Goal: Task Accomplishment & Management: Complete application form

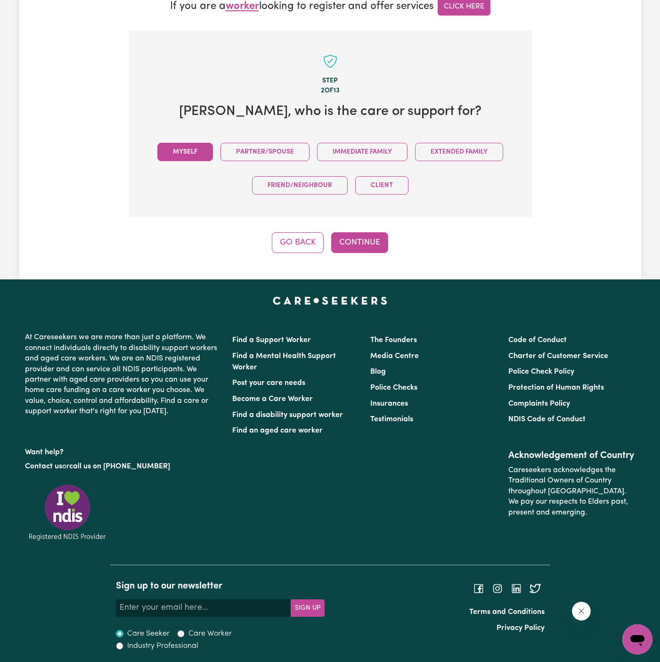
click at [188, 154] on button "Myself" at bounding box center [185, 152] width 56 height 18
click at [341, 232] on button "Continue" at bounding box center [359, 242] width 57 height 21
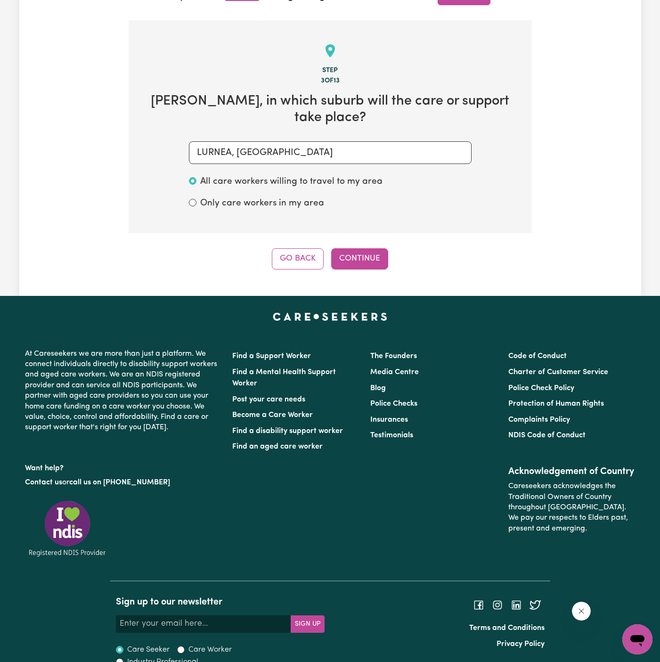
click at [361, 250] on button "Continue" at bounding box center [359, 258] width 57 height 21
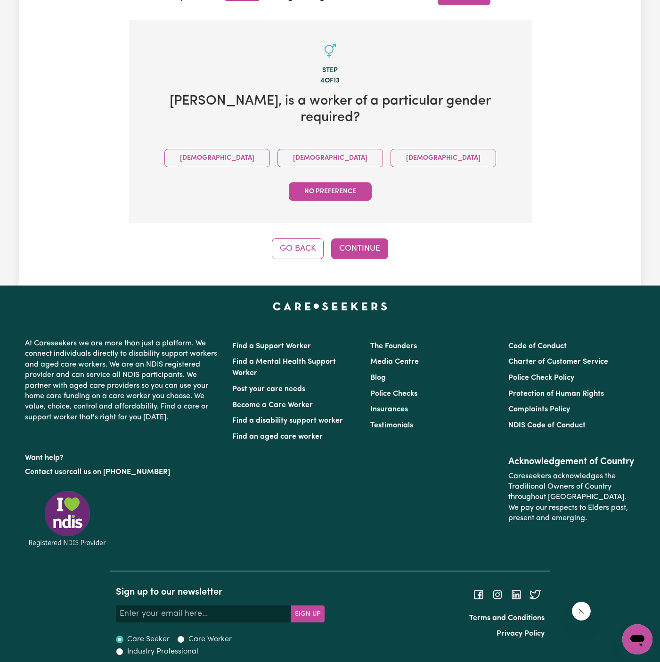
scroll to position [232, 0]
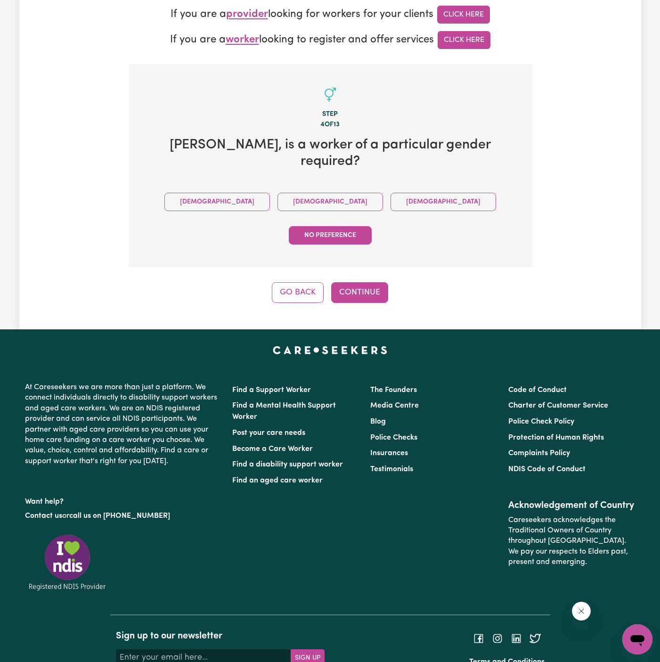
click at [260, 185] on div "Male Female Non-binary No preference" at bounding box center [330, 218] width 373 height 67
click at [278, 193] on button "Female" at bounding box center [331, 202] width 106 height 18
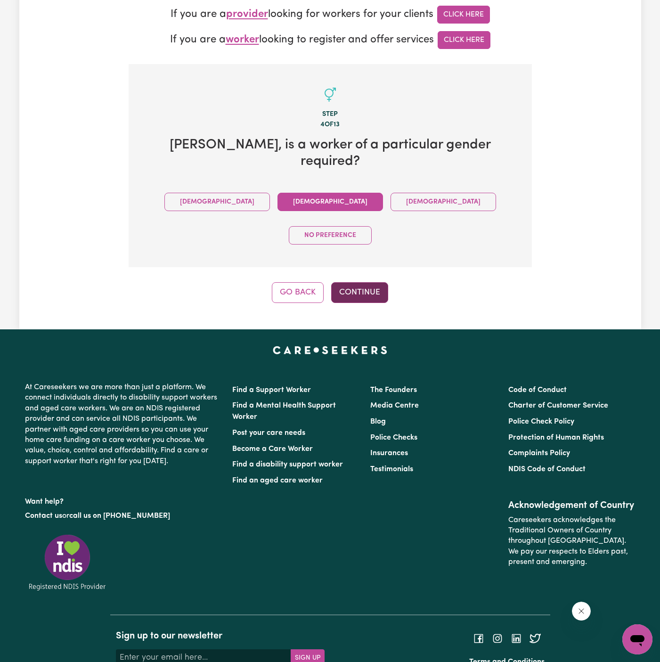
click at [361, 282] on button "Continue" at bounding box center [359, 292] width 57 height 21
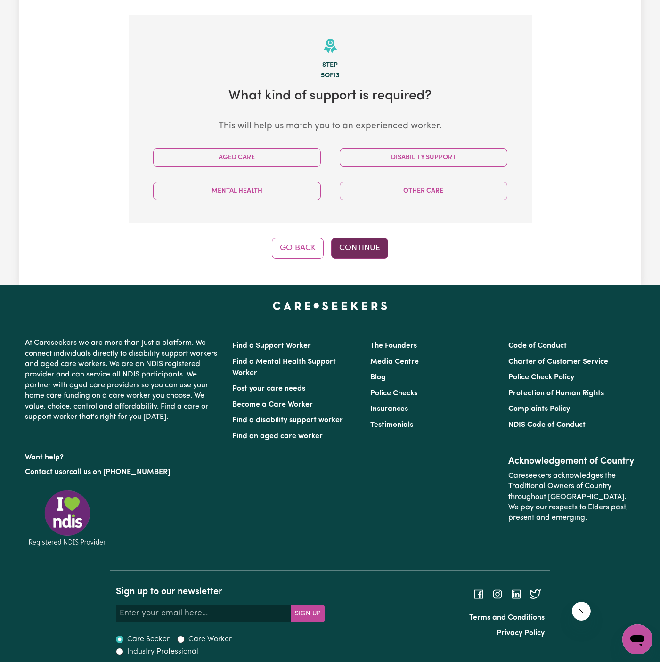
scroll to position [286, 0]
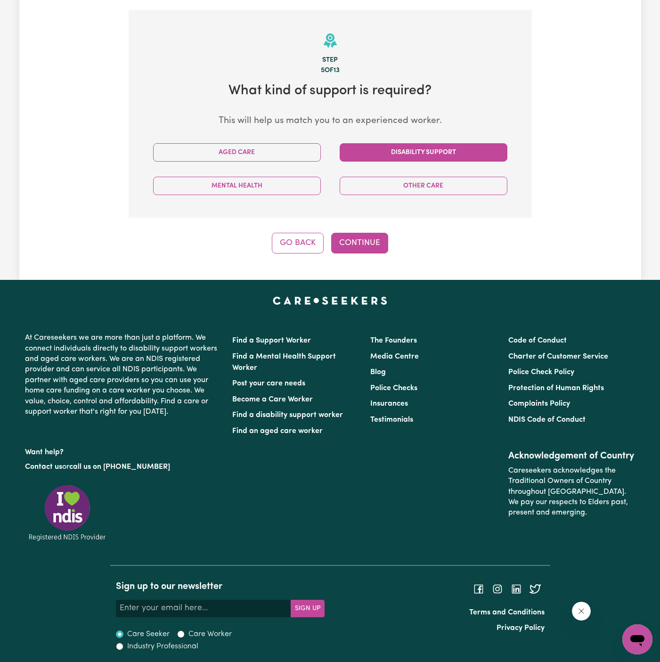
click at [369, 147] on button "Disability Support" at bounding box center [424, 152] width 168 height 18
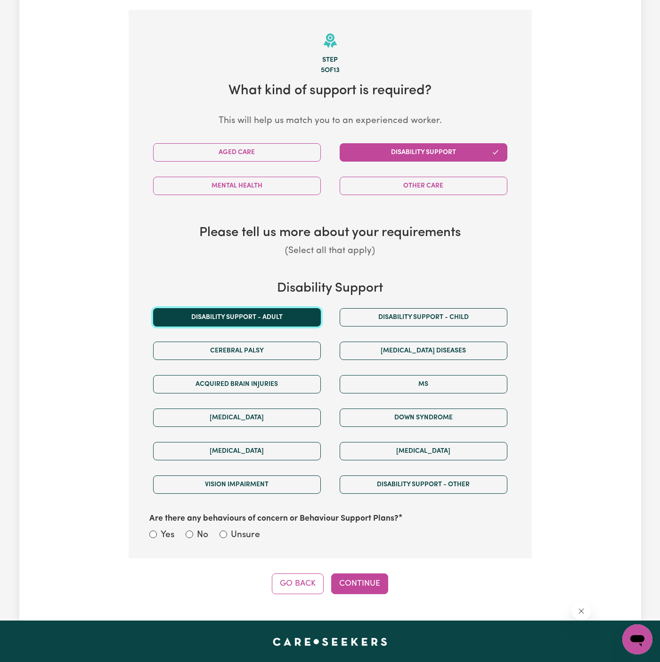
click at [262, 313] on button "Disability support - Adult" at bounding box center [237, 317] width 168 height 18
click at [238, 529] on label "Unsure" at bounding box center [245, 536] width 29 height 14
click at [227, 531] on input "Unsure" at bounding box center [224, 535] width 8 height 8
radio input "true"
click at [339, 573] on button "Continue" at bounding box center [359, 583] width 57 height 21
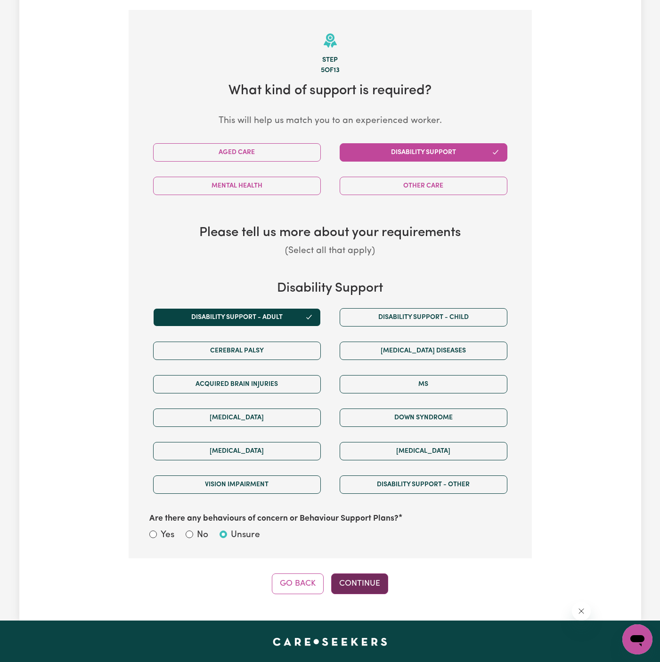
scroll to position [295, 0]
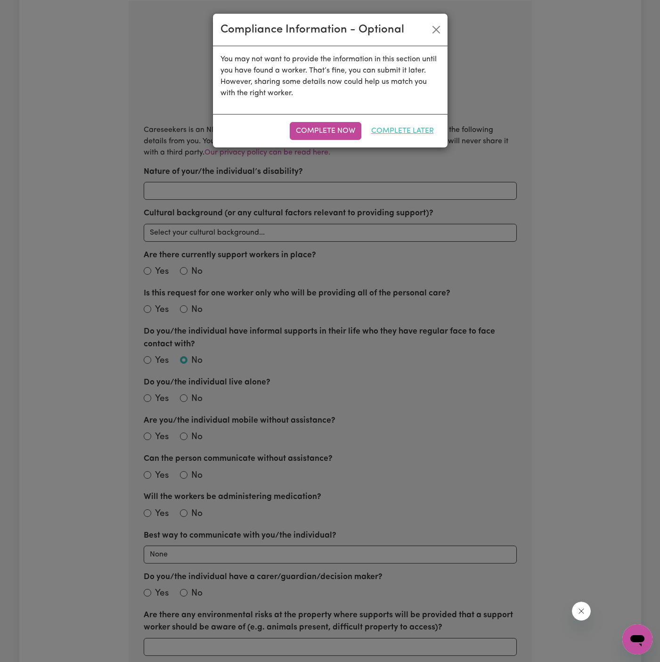
click at [398, 136] on button "Complete Later" at bounding box center [402, 131] width 75 height 18
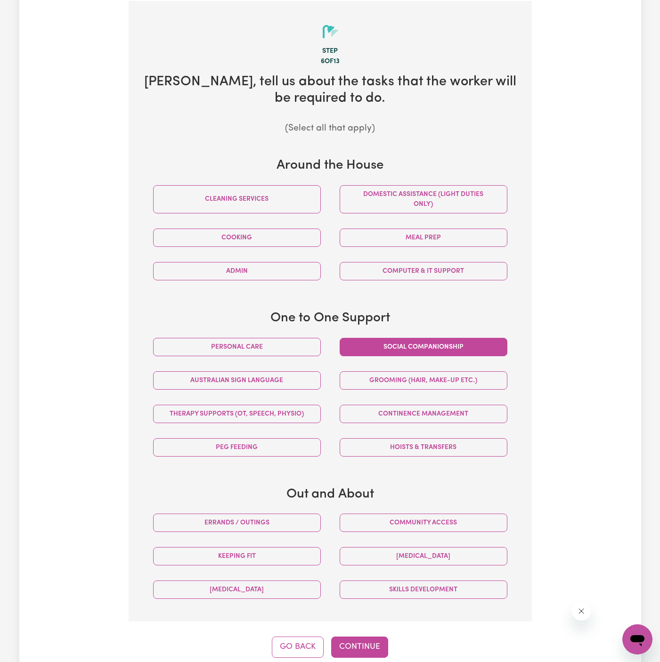
drag, startPoint x: 261, startPoint y: 349, endPoint x: 376, endPoint y: 349, distance: 115.4
click at [262, 349] on button "Personal care" at bounding box center [237, 347] width 168 height 18
click at [384, 349] on button "Social companionship" at bounding box center [424, 347] width 168 height 18
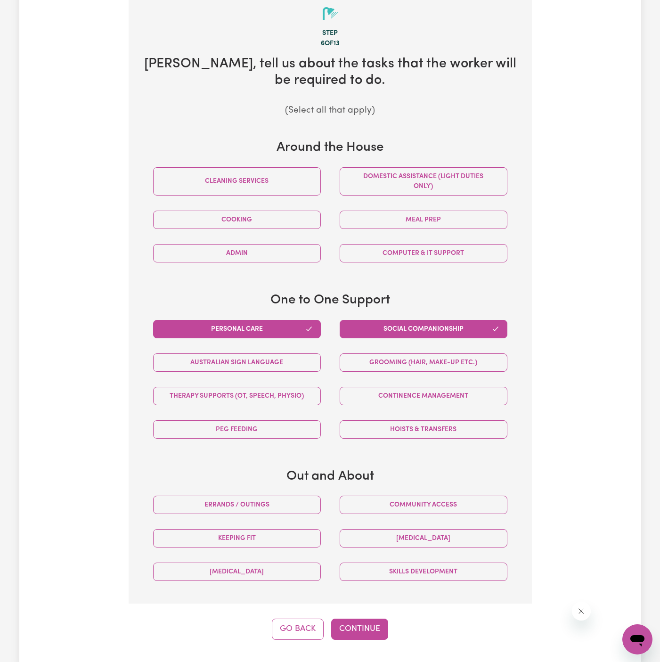
scroll to position [314, 0]
click at [362, 627] on button "Continue" at bounding box center [359, 628] width 57 height 21
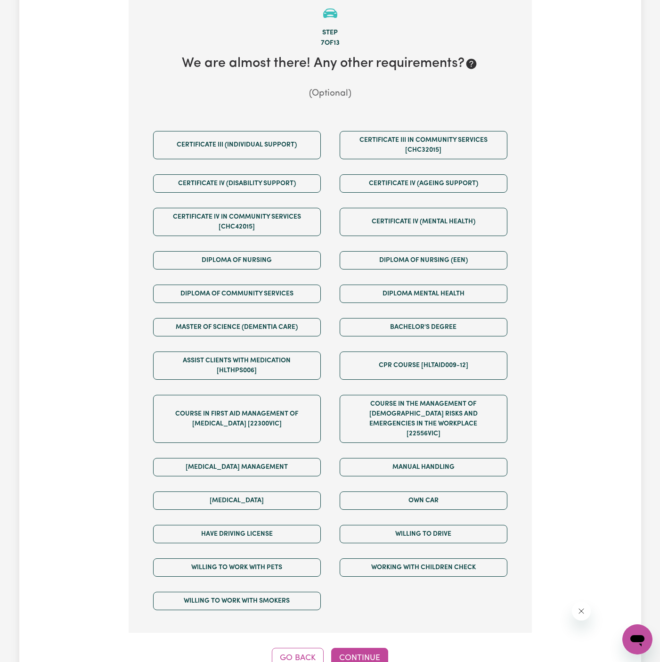
scroll to position [295, 0]
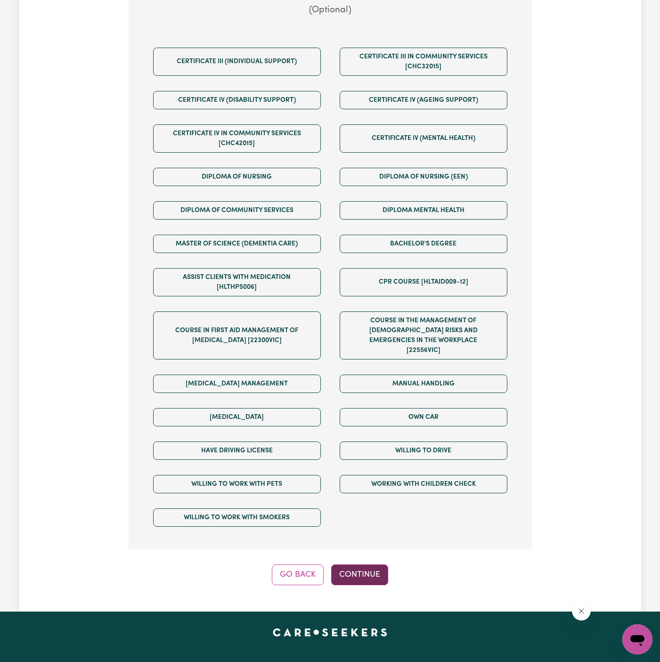
click at [366, 564] on button "Continue" at bounding box center [359, 574] width 57 height 21
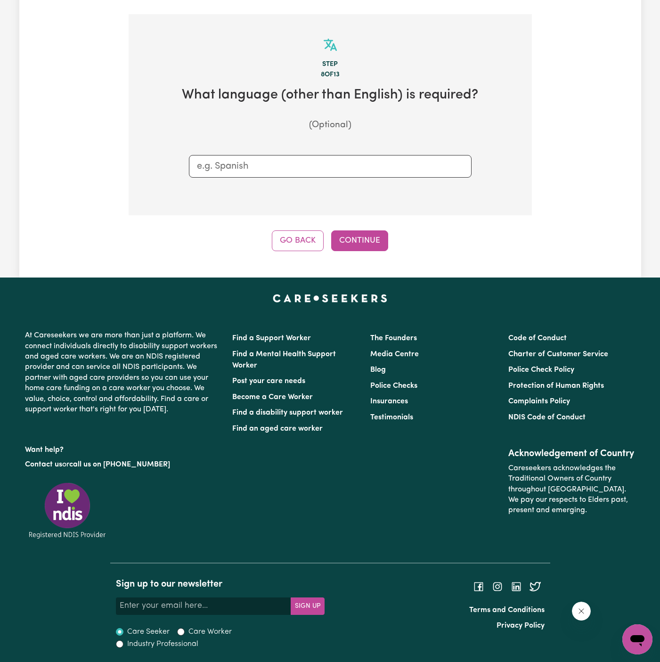
scroll to position [280, 0]
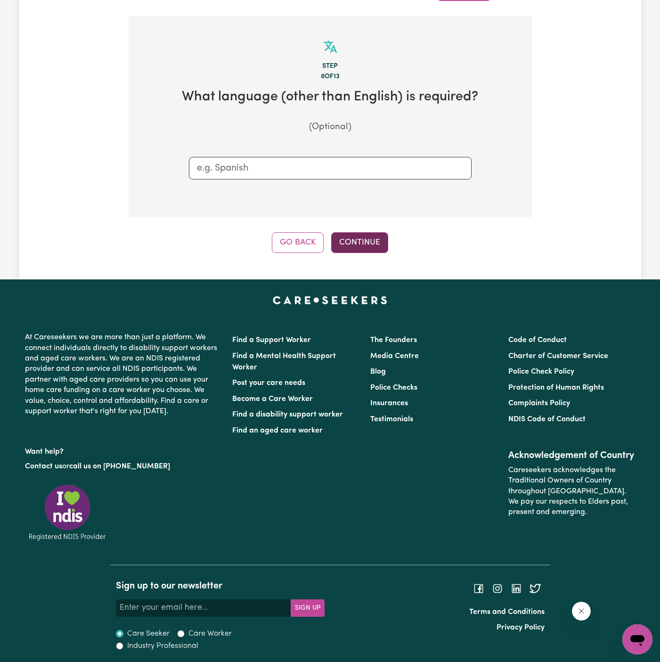
click at [363, 238] on button "Continue" at bounding box center [359, 242] width 57 height 21
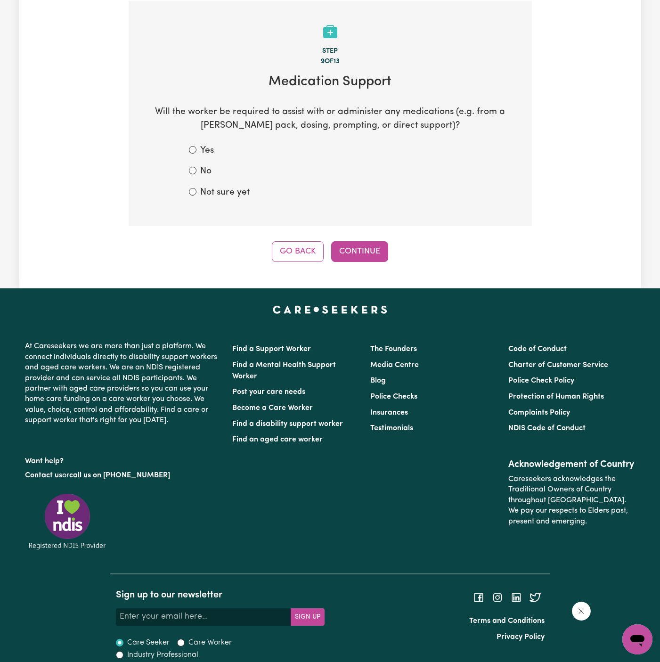
drag, startPoint x: 226, startPoint y: 197, endPoint x: 275, endPoint y: 197, distance: 49.0
click at [229, 197] on label "Not sure yet" at bounding box center [224, 193] width 49 height 14
click at [214, 196] on label "Not sure yet" at bounding box center [224, 193] width 49 height 14
click at [196, 196] on input "Not sure yet" at bounding box center [193, 192] width 8 height 8
radio input "true"
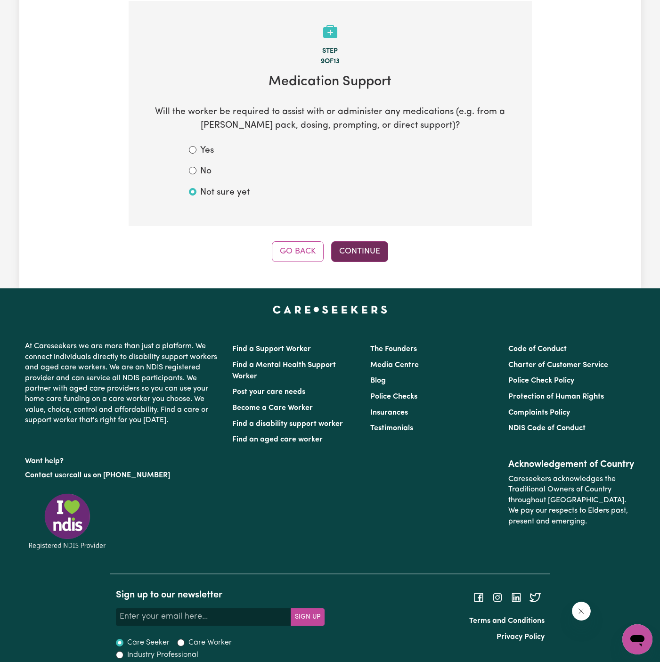
click at [350, 249] on button "Continue" at bounding box center [359, 251] width 57 height 21
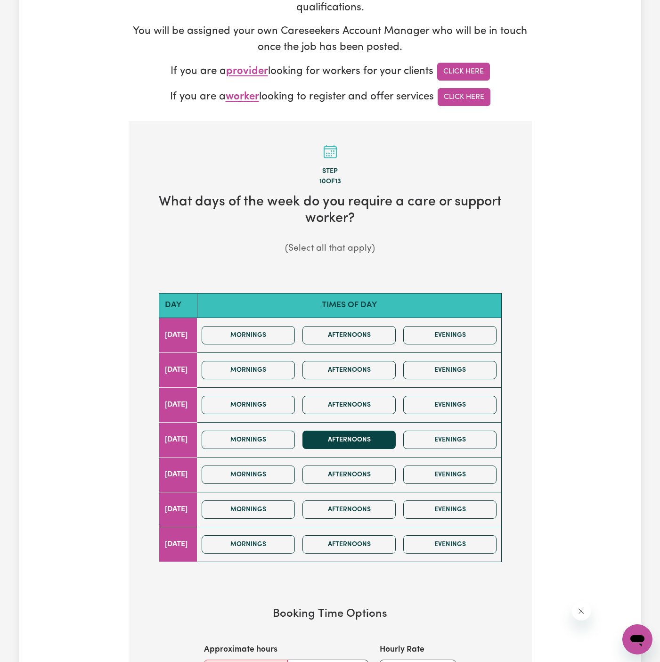
scroll to position [203, 0]
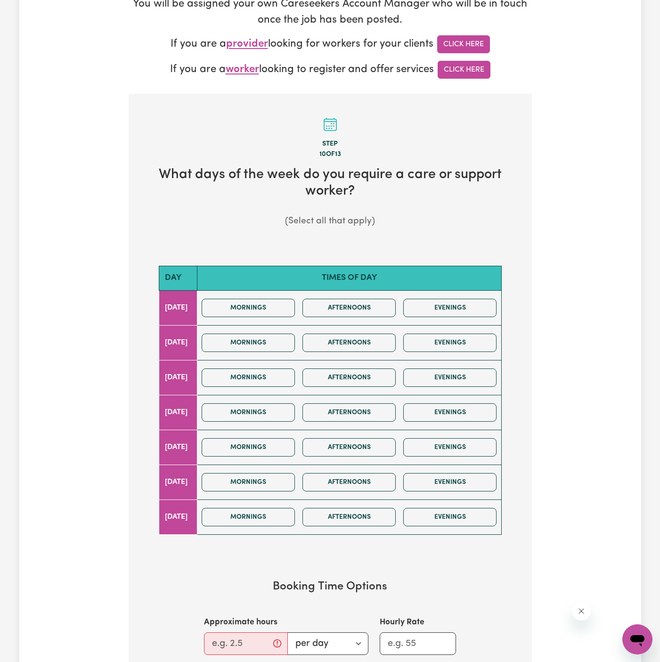
click at [280, 493] on div "Mornings Afternoons Evenings" at bounding box center [349, 482] width 303 height 33
click at [280, 483] on button "Mornings" at bounding box center [248, 482] width 93 height 18
click at [229, 632] on input "Approximate hours" at bounding box center [246, 643] width 84 height 23
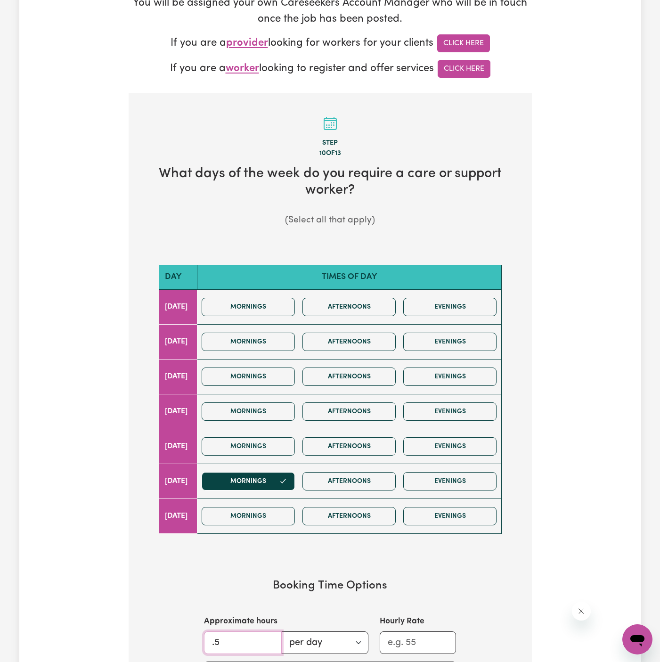
type input ".5"
click at [244, 571] on section "Booking Time Options Approximate hours .5 per day per week Hourly Rate / /" at bounding box center [330, 631] width 373 height 135
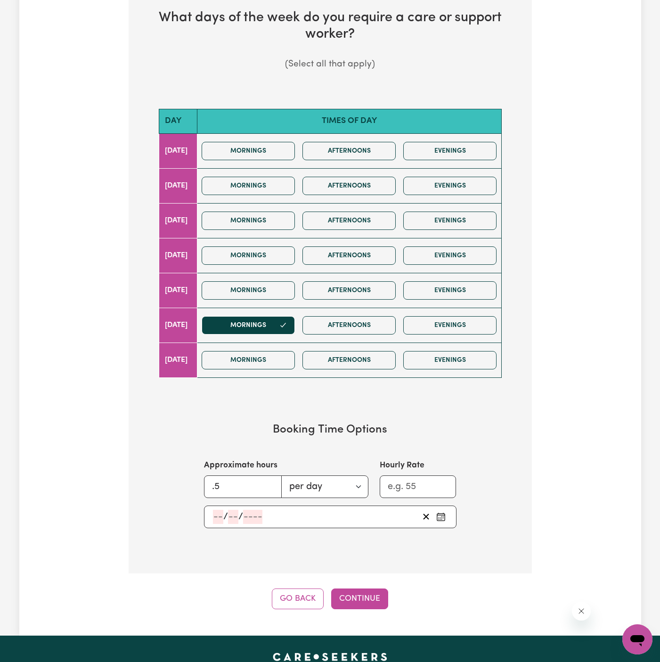
scroll to position [406, 0]
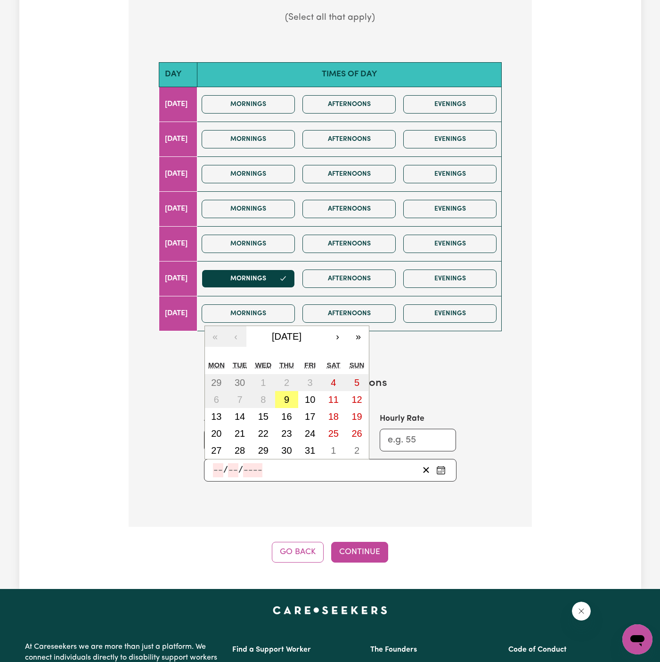
click at [217, 466] on input "number" at bounding box center [218, 470] width 10 height 14
click at [330, 411] on abbr "18" at bounding box center [333, 416] width 10 height 10
type input "2025-10-18"
type input "18"
type input "10"
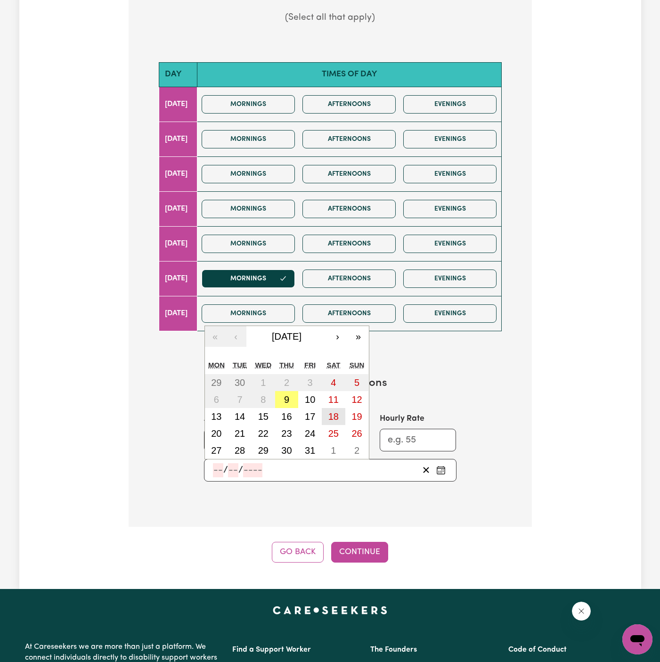
type input "2025"
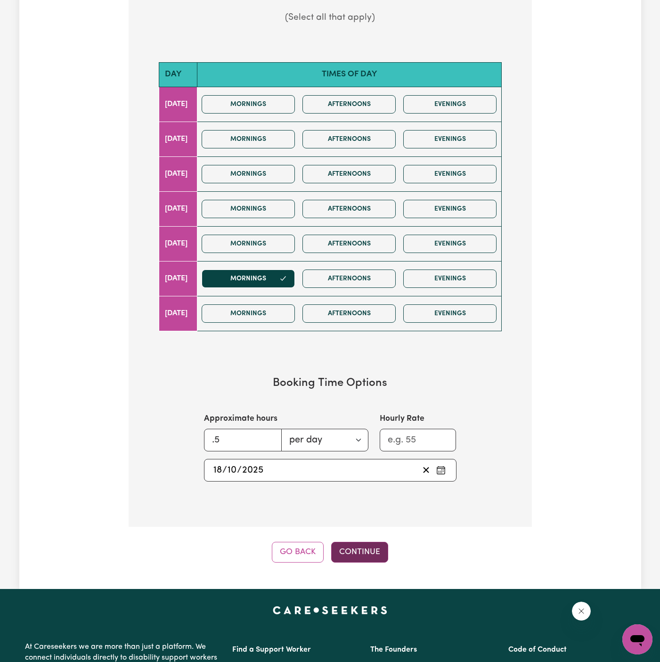
click at [360, 543] on button "Continue" at bounding box center [359, 552] width 57 height 21
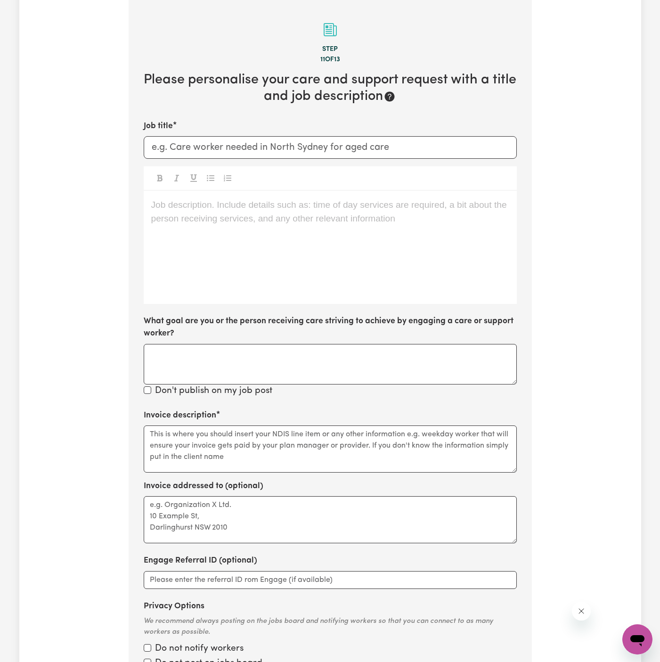
scroll to position [295, 0]
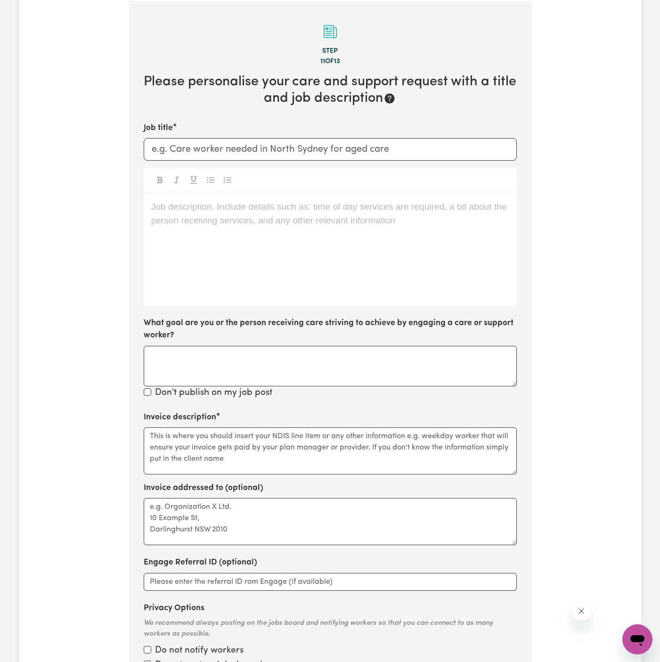
click at [399, 312] on div "Job title Job description. Include details such as: time of day services are re…" at bounding box center [330, 261] width 373 height 278
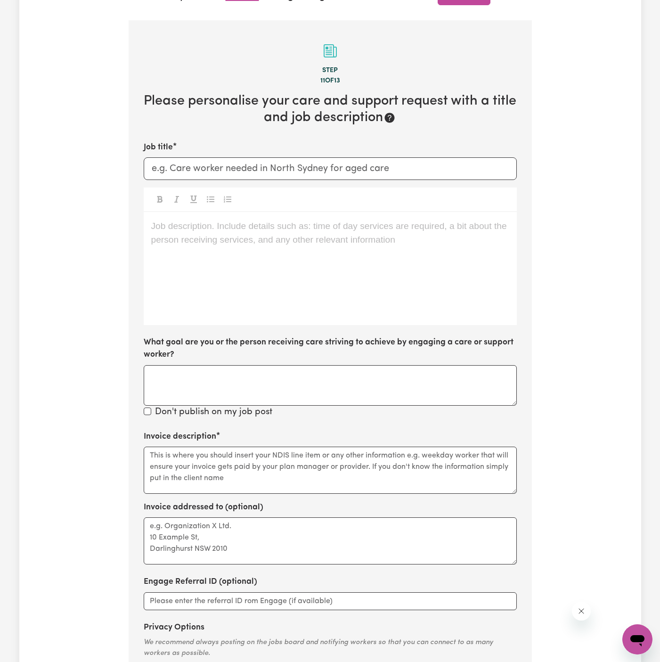
scroll to position [277, 0]
click at [306, 248] on div "Job description. Include details such as: time of day services are required, a …" at bounding box center [330, 267] width 373 height 113
click at [246, 261] on div "Job description. Include details such as: time of day services are required, a …" at bounding box center [330, 267] width 373 height 113
click at [277, 248] on div "Job description. Include details such as: time of day services are required, a …" at bounding box center [330, 267] width 373 height 113
click at [303, 228] on p "Job description. Include details such as: time of day services are required, a …" at bounding box center [330, 226] width 358 height 14
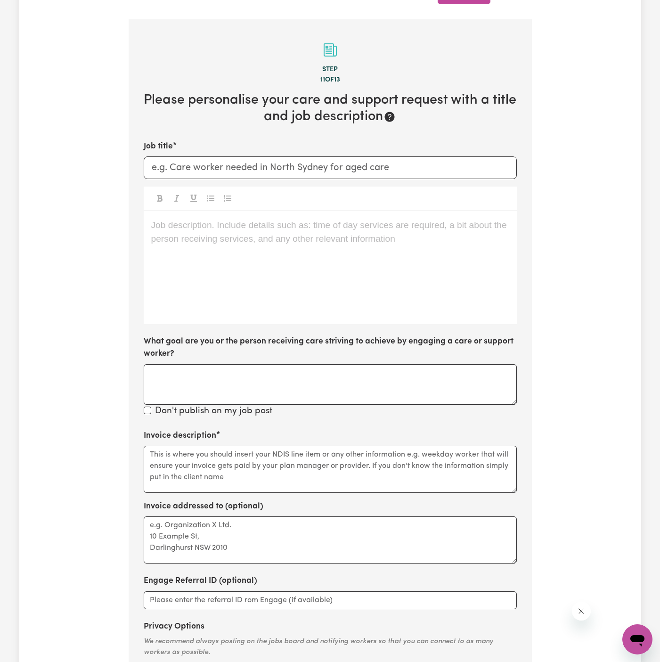
click at [303, 228] on p "Job description. Include details such as: time of day services are required, a …" at bounding box center [330, 226] width 358 height 14
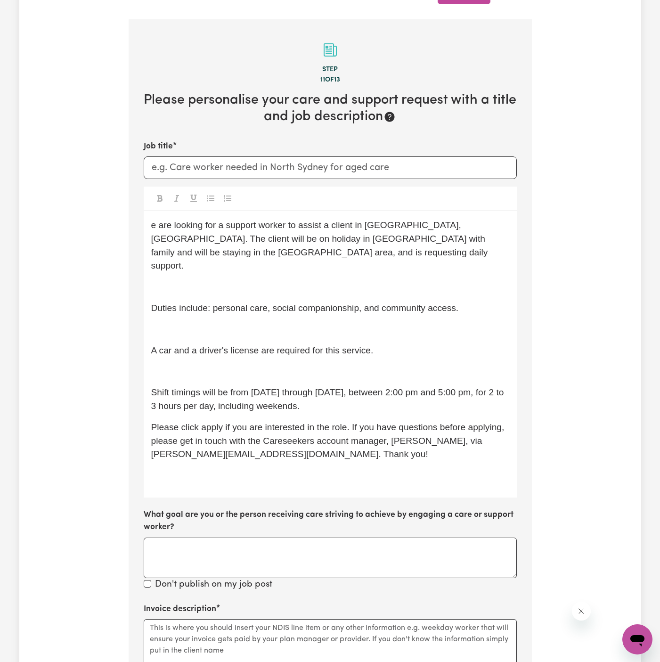
click at [296, 347] on div "e are looking for a support worker to assist a client in Southbank, VIC. The cl…" at bounding box center [330, 354] width 373 height 286
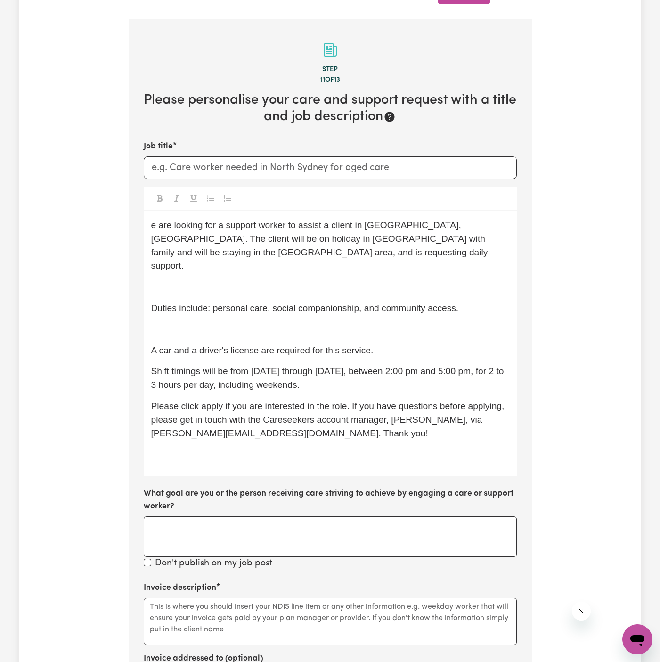
click at [267, 323] on p "﻿" at bounding box center [330, 330] width 358 height 14
click at [265, 323] on p "﻿" at bounding box center [330, 330] width 358 height 14
click at [257, 345] on span "A car and a driver's license are required for this service." at bounding box center [262, 350] width 222 height 10
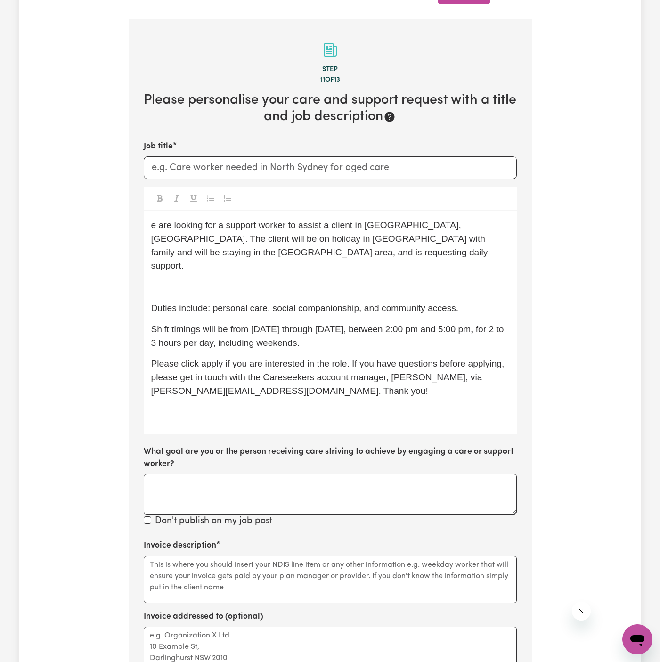
drag, startPoint x: 257, startPoint y: 331, endPoint x: 302, endPoint y: 330, distance: 44.8
click at [264, 331] on span "Shift timings will be from Wednesday, 15/10 through Wednesday, 22/10, between 2…" at bounding box center [328, 336] width 355 height 24
drag, startPoint x: 269, startPoint y: 299, endPoint x: 463, endPoint y: 299, distance: 194.1
click at [463, 302] on p "Duties include: personal care, social companionship, and community access." at bounding box center [330, 309] width 358 height 14
click at [336, 280] on p "﻿" at bounding box center [330, 287] width 358 height 14
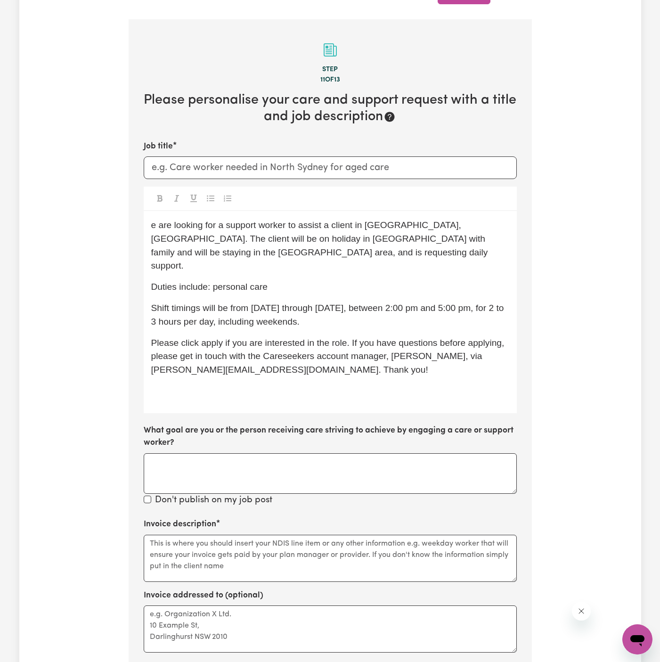
click at [148, 223] on div "e are looking for a support worker to assist a client in Southbank, VIC. The cl…" at bounding box center [330, 312] width 373 height 202
click at [281, 168] on input "Job title" at bounding box center [330, 167] width 373 height 23
type input "Female Support Worker Needed In Lurnea, NSW"
click at [235, 223] on span "We are looking for a support worker to assist a client in Southbank, VIC. The c…" at bounding box center [320, 245] width 339 height 50
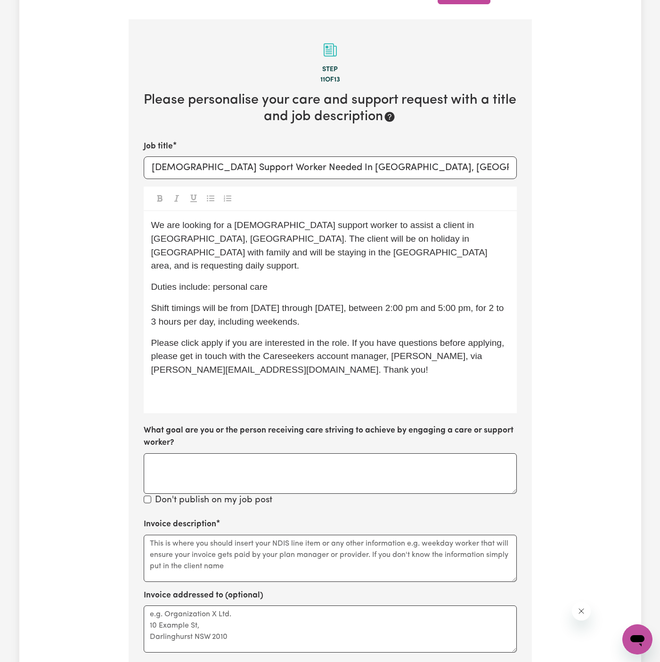
click at [312, 228] on span "We are looking for a female support worker to assist a client in Southbank, VIC…" at bounding box center [320, 245] width 339 height 50
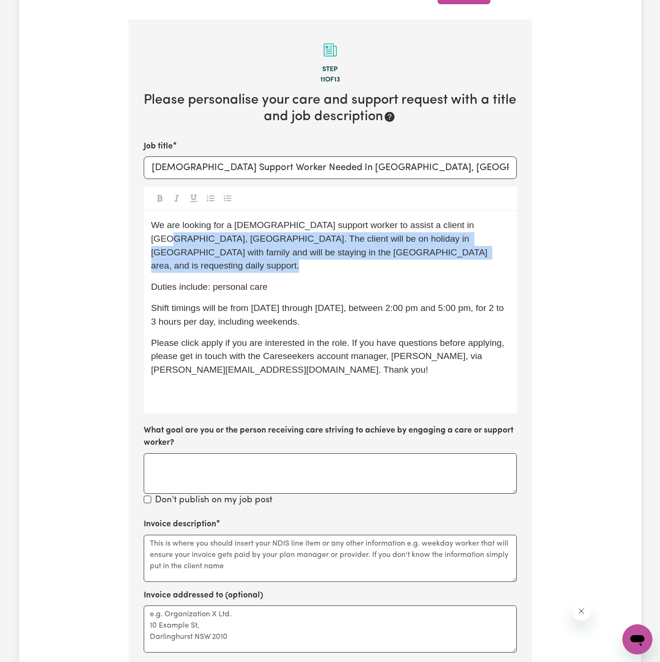
drag, startPoint x: 467, startPoint y: 223, endPoint x: 491, endPoint y: 259, distance: 42.9
click at [491, 259] on div "We are looking for a female support worker to assist a client in Southbank, VIC…" at bounding box center [330, 312] width 373 height 202
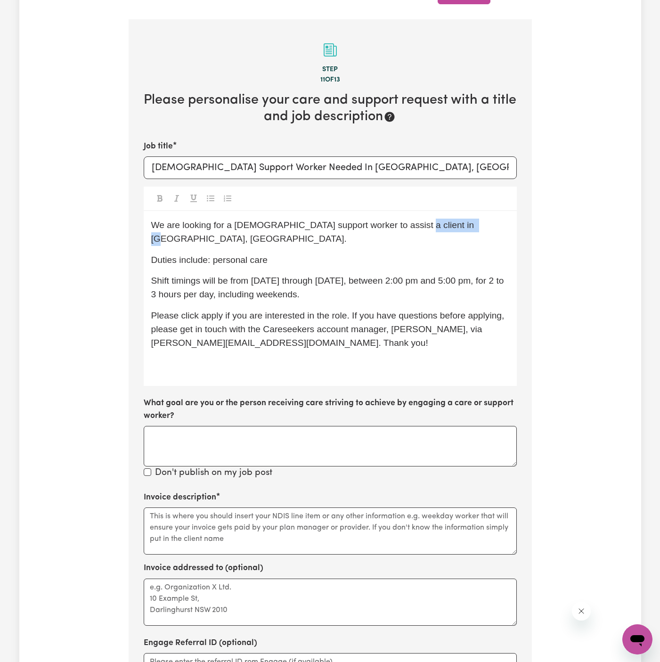
drag, startPoint x: 401, startPoint y: 226, endPoint x: 461, endPoint y: 224, distance: 59.9
click at [461, 224] on span "We are looking for a female support worker to assist a client in Southbank, VIC." at bounding box center [314, 232] width 326 height 24
click at [463, 225] on span "We are looking for a female support worker to assist a client in Southbank, VIC." at bounding box center [314, 232] width 326 height 24
click at [411, 253] on p "Duties include: personal care" at bounding box center [330, 260] width 358 height 14
drag, startPoint x: 402, startPoint y: 227, endPoint x: 462, endPoint y: 226, distance: 59.4
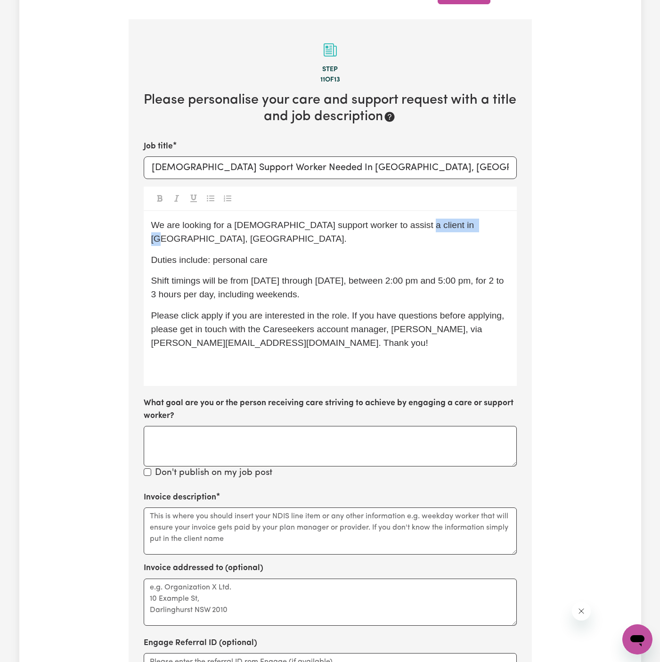
click at [462, 226] on span "We are looking for a female support worker to assist a client in Southbank, VIC." at bounding box center [314, 232] width 326 height 24
click at [346, 253] on p "Duties include: personal care" at bounding box center [330, 260] width 358 height 14
drag, startPoint x: 314, startPoint y: 248, endPoint x: 272, endPoint y: 249, distance: 41.9
click at [272, 255] on span "Duties include: personal care (LEG CARE/STOCKINGS)" at bounding box center [264, 260] width 227 height 10
click at [333, 255] on span "Duties include: personal care (leg care/STOCKINGS)" at bounding box center [257, 260] width 213 height 10
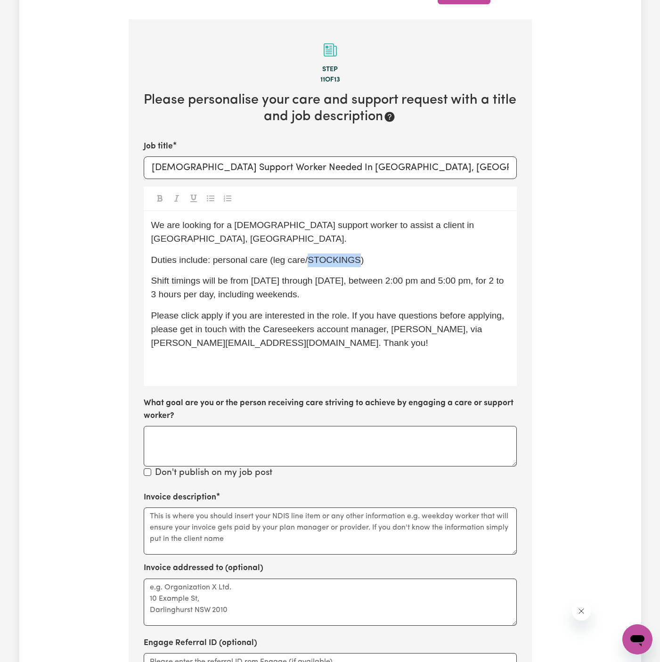
click at [333, 255] on span "Duties include: personal care (leg care/STOCKINGS)" at bounding box center [257, 260] width 213 height 10
click at [409, 288] on div "We are looking for a female support worker to assist a client in Lurnea, NSW. D…" at bounding box center [330, 298] width 373 height 175
click at [379, 280] on span "Shift timings will be from Wednesday, 15/10 through Wednesday, 22/10, between 2…" at bounding box center [328, 288] width 355 height 24
drag, startPoint x: 232, startPoint y: 267, endPoint x: 424, endPoint y: 278, distance: 192.5
click at [424, 278] on p "Shift timings will be from Wednesday, 15/10 through Wednesday, 22/10, between 2…" at bounding box center [330, 287] width 358 height 27
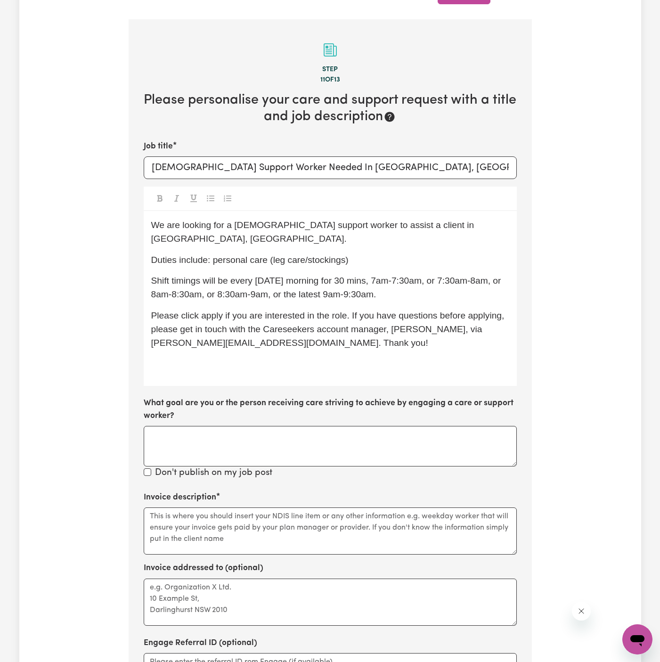
click at [379, 276] on span "Shift timings will be every Saturday morning for 30 mins, 7am-7:30am, or 7:30am…" at bounding box center [327, 288] width 352 height 24
click at [448, 276] on span "Shift timings will be every Saturday morning for 30 mins, can be from 7am-7:30a…" at bounding box center [319, 288] width 336 height 24
click at [185, 282] on span "Shift timings will be every Saturday morning for 30 mins, can be from 7am to 7:…" at bounding box center [324, 288] width 346 height 24
click at [247, 282] on span "Shift timings will be every Saturday morning for 30 mins, can be from 7am to 7:…" at bounding box center [324, 288] width 346 height 24
click at [339, 282] on span "Shift timings will be every Saturday morning for 30 mins, can be from 7am to 7:…" at bounding box center [324, 288] width 346 height 24
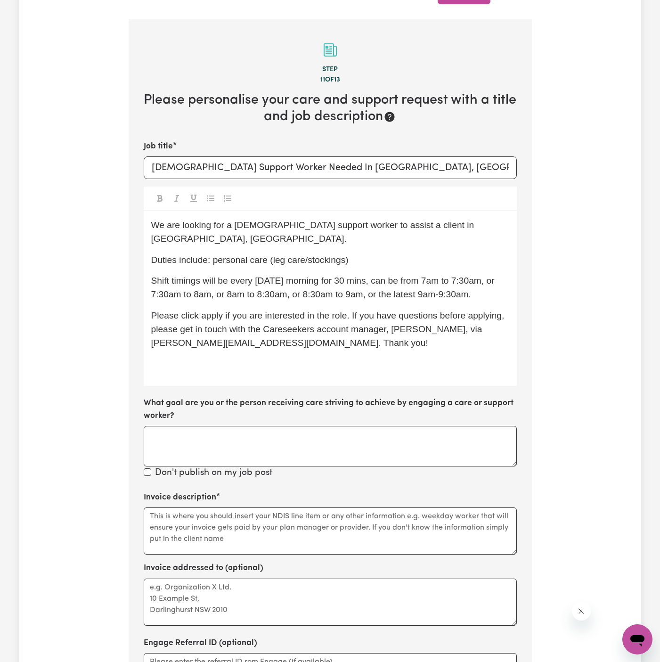
click at [440, 281] on span "Shift timings will be every Saturday morning for 30 mins, can be from 7am to 7:…" at bounding box center [324, 288] width 346 height 24
click at [484, 280] on p "Shift timings will be every Saturday morning for 30 mins, can be from 7am to 7:…" at bounding box center [330, 287] width 358 height 27
click at [472, 276] on span "Shift timings will be every Saturday morning for 30 mins, can be from 7 am to 7…" at bounding box center [325, 288] width 349 height 24
click at [482, 276] on span "Shift timings will be every Saturday morning for 30 mins, can be from 7 am to 7…" at bounding box center [325, 288] width 349 height 24
click at [427, 279] on span "Shift timings will be every Saturday morning for 30 mins, can be from 7 am to 7…" at bounding box center [326, 288] width 351 height 24
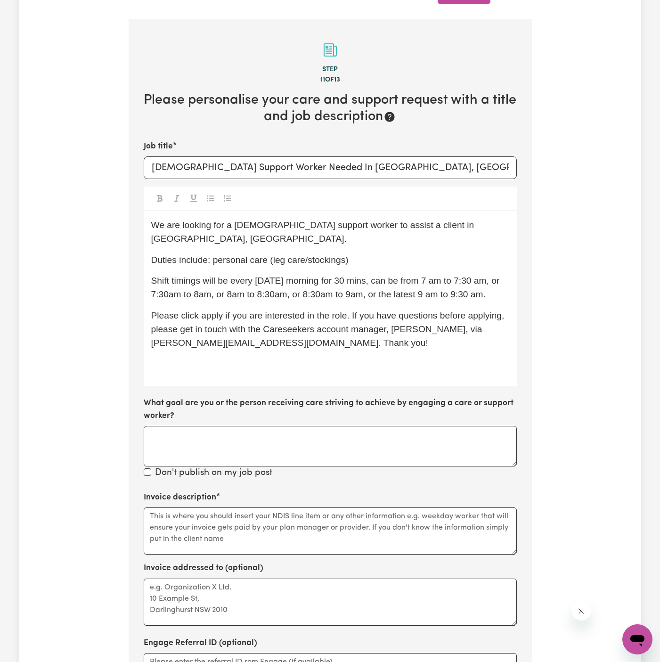
click at [353, 280] on span "Shift timings will be every Saturday morning for 30 mins, can be from 7 am to 7…" at bounding box center [326, 288] width 351 height 24
click at [320, 281] on span "Shift timings will be every Saturday morning for 30 mins, can be from 7 am to 7…" at bounding box center [326, 288] width 351 height 24
click at [273, 283] on span "Shift timings will be every Saturday morning for 30 mins, can be from 7 am to 7…" at bounding box center [326, 288] width 351 height 24
click at [235, 279] on span "Shift timings will be every Saturday morning for 30 mins, can be from 7 am to 7…" at bounding box center [326, 288] width 351 height 24
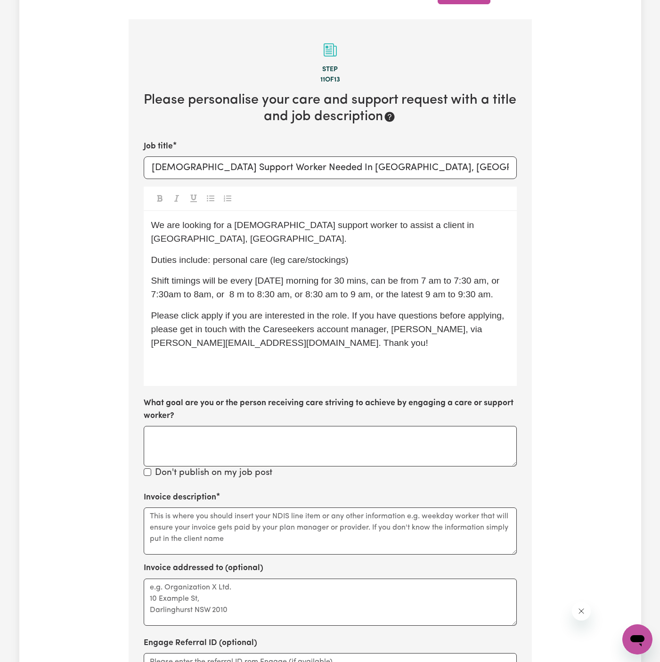
click at [203, 281] on span "Shift timings will be every Saturday morning for 30 mins, can be from 7 am to 7…" at bounding box center [326, 288] width 351 height 24
click at [198, 281] on span "Shift timings will be every Saturday morning for 30 mins, can be from 7 am to 7…" at bounding box center [326, 288] width 351 height 24
click at [169, 281] on span "Shift timings will be every Saturday morning for 30 mins, can be from 7 am to 7…" at bounding box center [326, 288] width 351 height 24
click at [243, 281] on span "Shift timings will be every Saturday morning for 30 mins, can be from 7 am to 7…" at bounding box center [326, 288] width 351 height 24
click at [220, 367] on div "We are looking for a female support worker to assist a client in Lurnea, NSW. D…" at bounding box center [330, 298] width 373 height 175
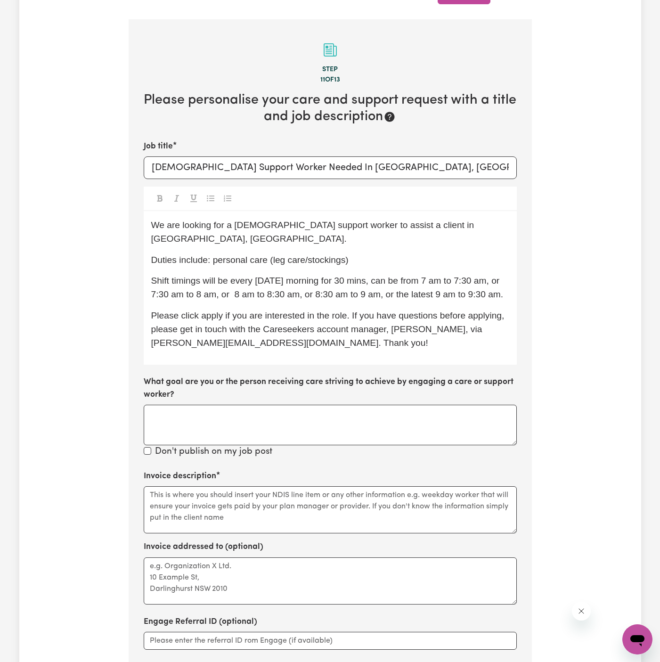
click at [393, 276] on span "Shift timings will be every Saturday morning for 30 mins, can be from 7 am to 7…" at bounding box center [327, 288] width 352 height 24
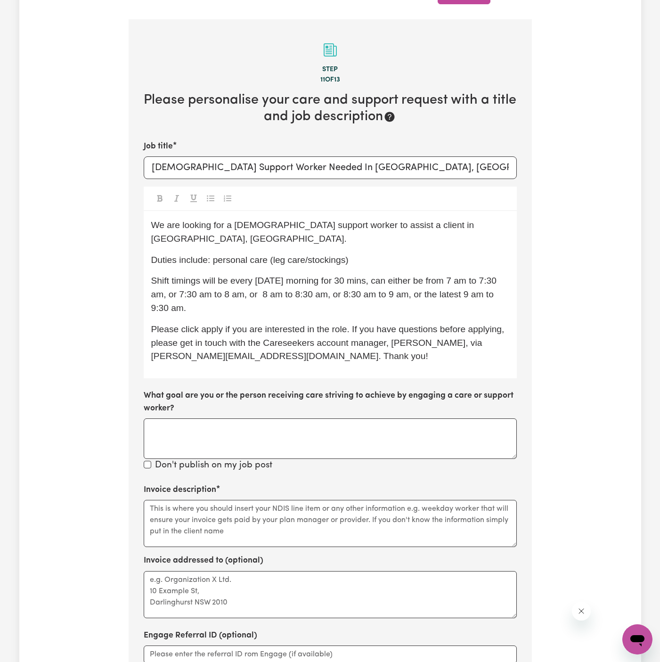
click at [177, 281] on span "Shift timings will be every Saturday morning for 30 mins, can either be from 7 …" at bounding box center [325, 294] width 348 height 37
click at [248, 280] on span "Shift timings will be every Saturday morning for 30 mins, can either be from 7 …" at bounding box center [328, 294] width 355 height 37
click at [319, 279] on span "Shift timings will be every Saturday morning for 30 mins, can either be from 7 …" at bounding box center [325, 294] width 348 height 37
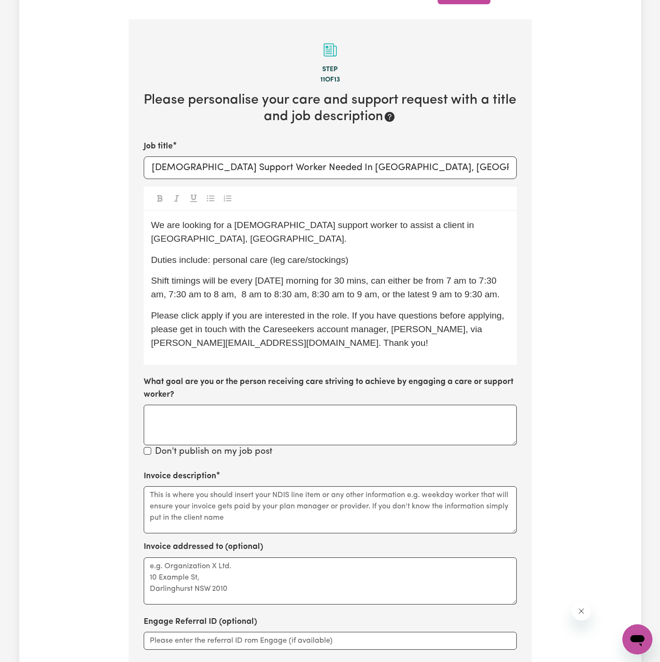
click at [430, 282] on span "Shift timings will be every Saturday morning for 30 mins, can either be from 7 …" at bounding box center [325, 288] width 349 height 24
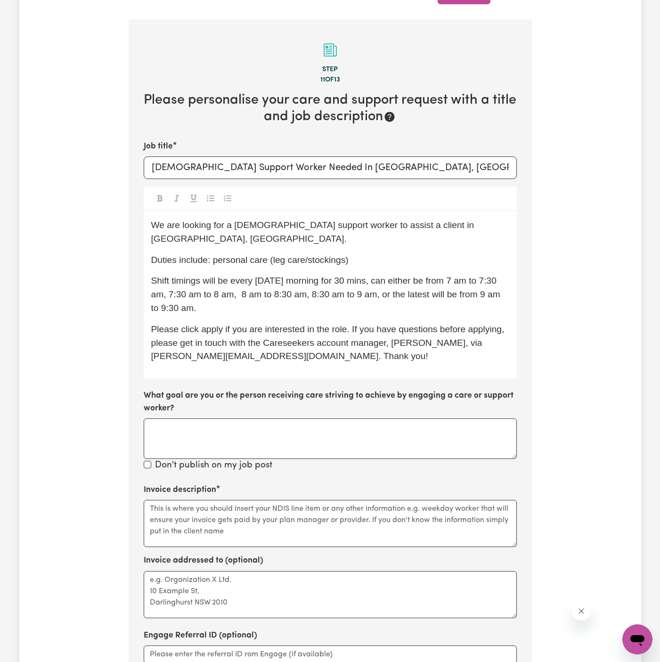
click at [448, 324] on span "Please click apply if you are interested in the role. If you have questions bef…" at bounding box center [329, 342] width 356 height 37
click at [487, 299] on p "Shift timings will be every Saturday morning for 30 mins, can either be from 7 …" at bounding box center [330, 294] width 358 height 41
click at [271, 288] on p "Shift timings will be every Saturday morning for 30 mins, can either be from 7 …" at bounding box center [330, 294] width 358 height 41
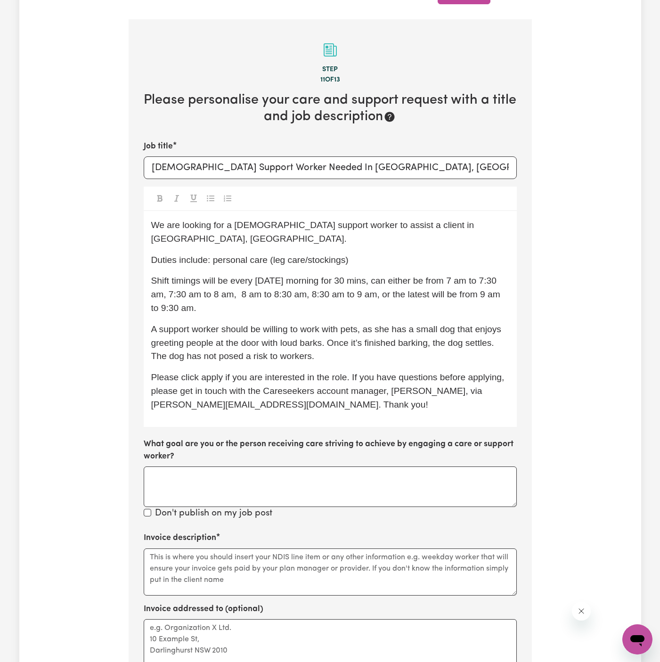
click at [158, 324] on span "A support worker should be willing to work with pets, as she has a small dog th…" at bounding box center [327, 342] width 353 height 37
drag, startPoint x: 354, startPoint y: 344, endPoint x: 406, endPoint y: 344, distance: 51.8
click at [406, 344] on p "The support worker should be willing to work with pets, as she has a small dog …" at bounding box center [330, 343] width 358 height 41
click at [367, 341] on p "The support worker should be willing to work with pets, as she has a small dog …" at bounding box center [330, 343] width 358 height 41
click at [381, 342] on p "The support worker should be willing to work with pets, as she has a small dog …" at bounding box center [330, 343] width 358 height 41
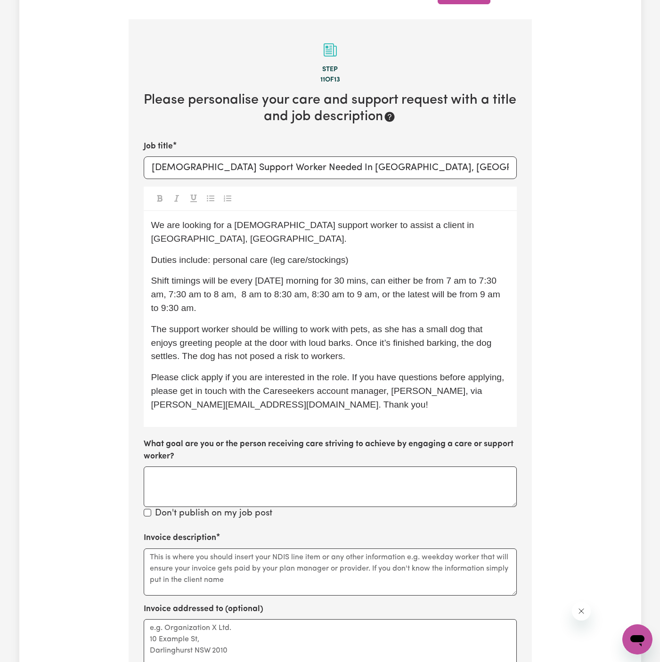
click at [376, 254] on div "We are looking for a female support worker to assist a client in Lurnea, NSW. D…" at bounding box center [330, 319] width 373 height 216
click at [381, 253] on p "Duties include: personal care (leg care/stockings)" at bounding box center [330, 260] width 358 height 14
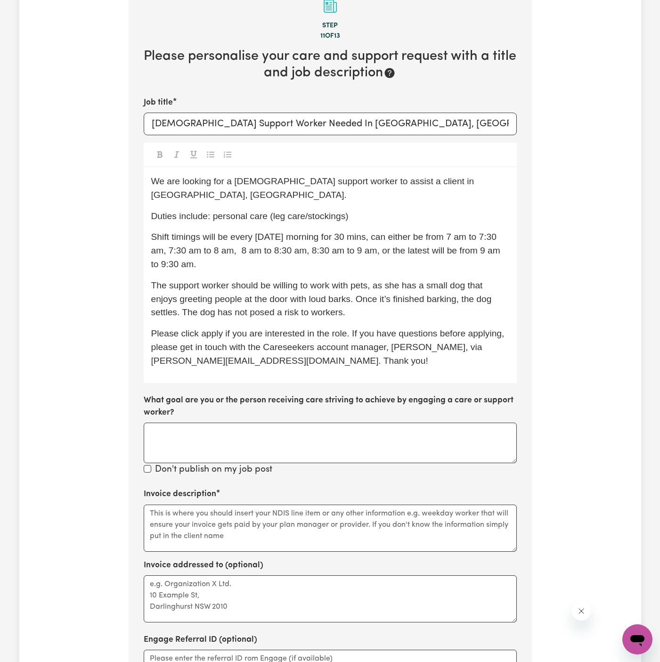
scroll to position [342, 0]
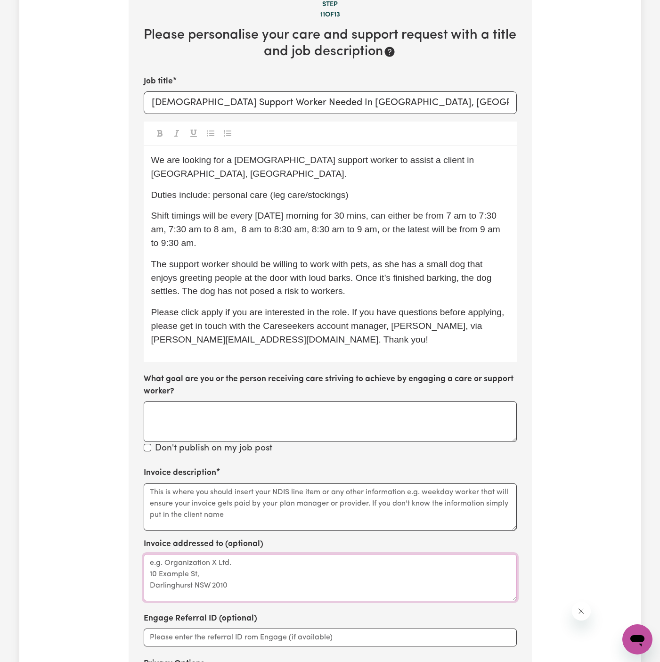
click at [237, 554] on textarea "Invoice addressed to (optional)" at bounding box center [330, 577] width 373 height 47
paste textarea "Your Care At Home"
type textarea "c/o Your Care At Home"
click at [197, 483] on textarea "Invoice description" at bounding box center [330, 506] width 373 height 47
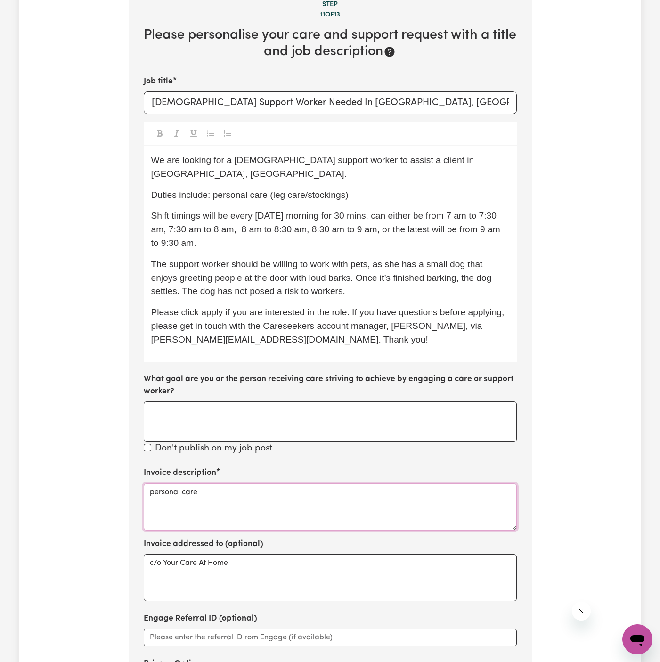
type textarea "personal care"
click at [288, 259] on span "The support worker should be willing to work with pets, as she has a small dog …" at bounding box center [322, 277] width 343 height 37
click at [319, 239] on div "We are looking for a female support worker to assist a client in Lurnea, NSW. D…" at bounding box center [330, 254] width 373 height 216
click at [319, 232] on p "Shift timings will be every Saturday morning for 30 mins, can either be from 7 …" at bounding box center [330, 229] width 358 height 41
click at [359, 271] on p "The support worker should be willing to work with pets, as she has a small dog …" at bounding box center [330, 278] width 358 height 41
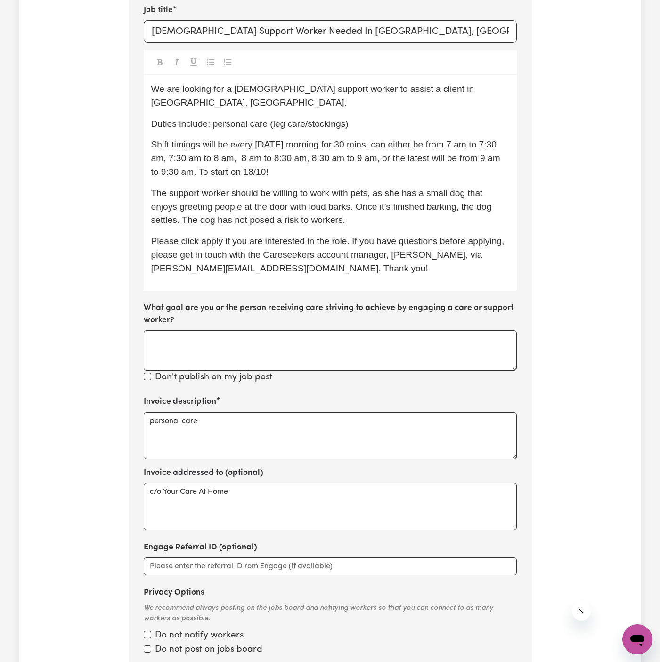
scroll to position [608, 0]
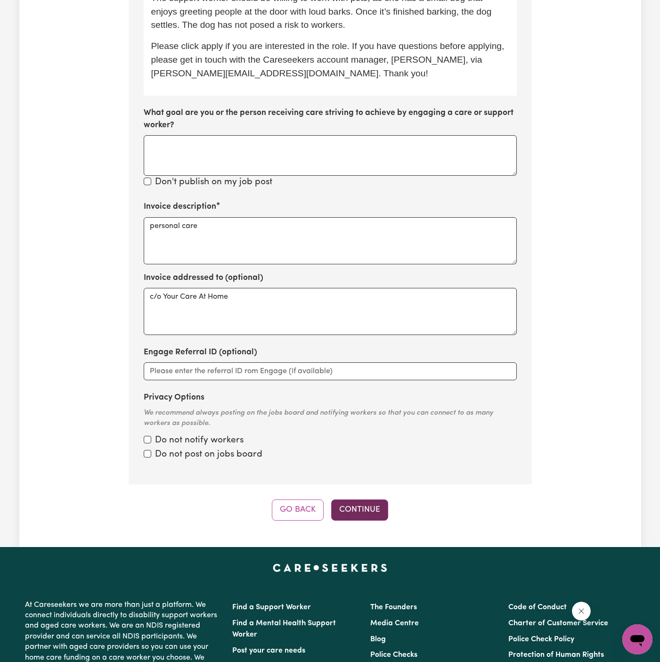
click at [356, 499] on button "Continue" at bounding box center [359, 509] width 57 height 21
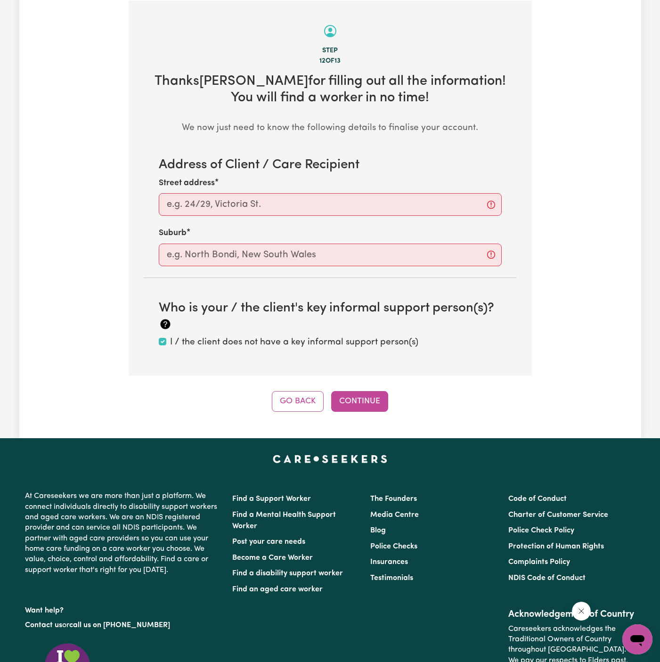
scroll to position [295, 0]
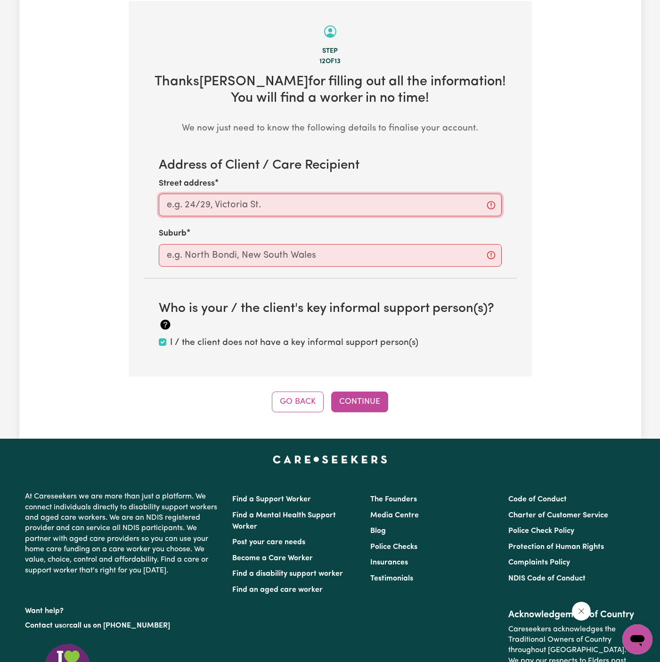
click at [324, 210] on input "Street address" at bounding box center [330, 205] width 343 height 23
paste input "Lurnea"
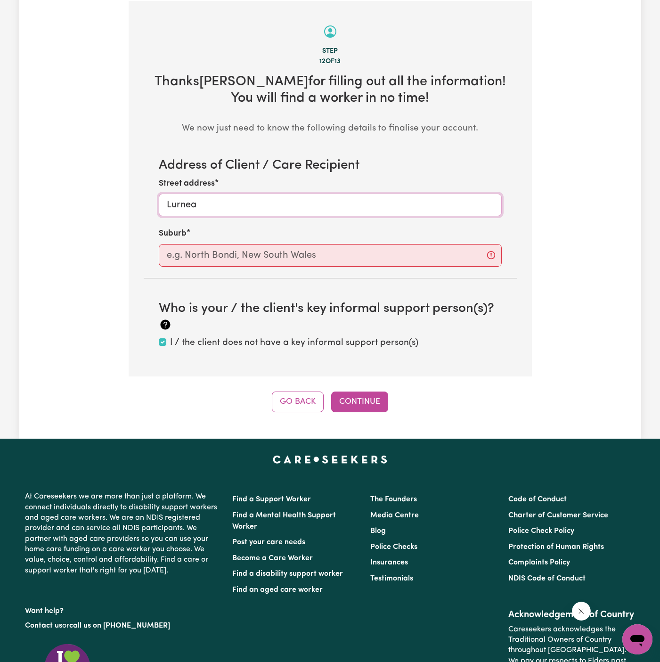
type input "Lurnea"
click at [325, 249] on input "text" at bounding box center [330, 255] width 343 height 23
paste input "Lurnea"
type input "Lurnea"
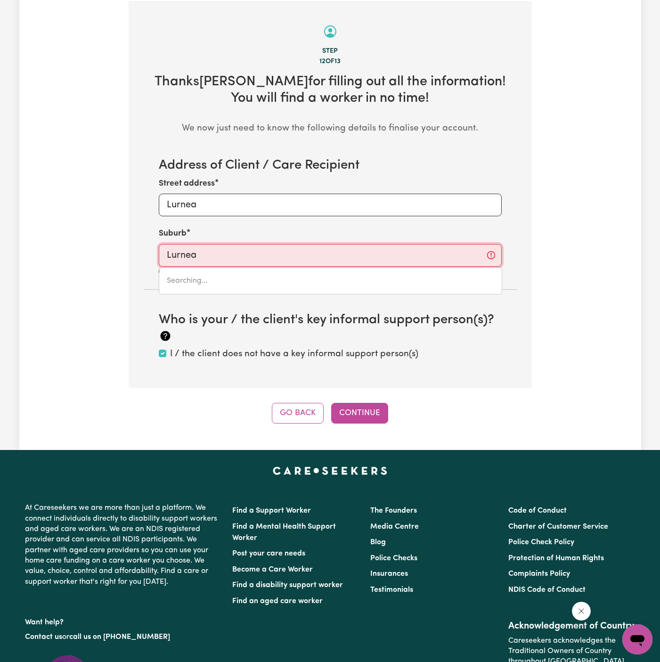
type input "Lurnea, New South Wales, 2170"
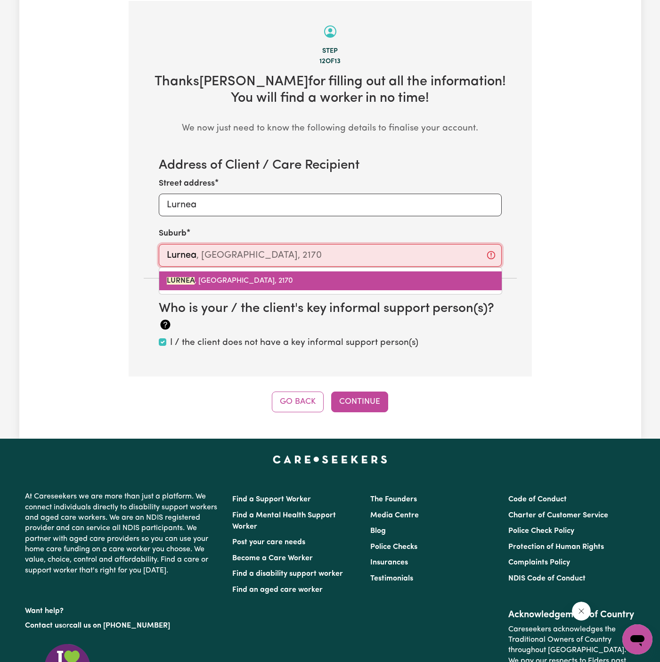
click at [240, 277] on span "LURNEA , New South Wales, 2170" at bounding box center [230, 281] width 126 height 8
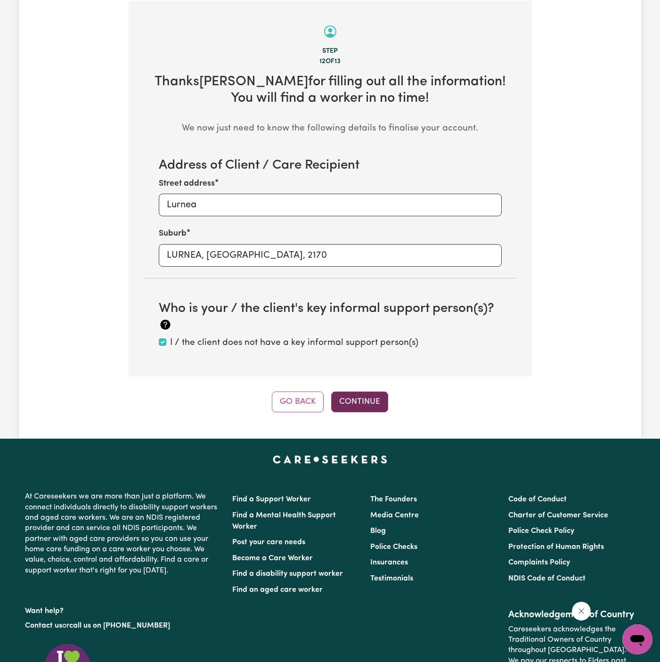
click at [376, 393] on button "Continue" at bounding box center [359, 402] width 57 height 21
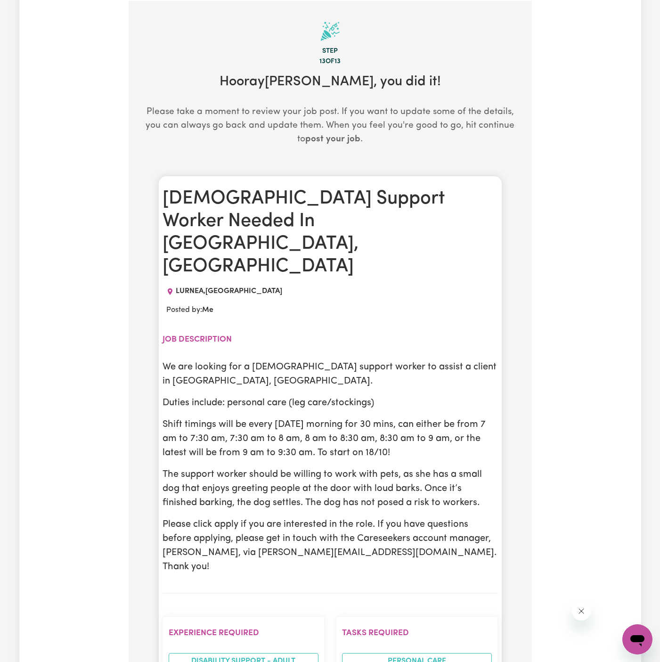
click at [315, 360] on div "We are looking for a female support worker to assist a client in Lurnea, NSW. D…" at bounding box center [330, 467] width 335 height 214
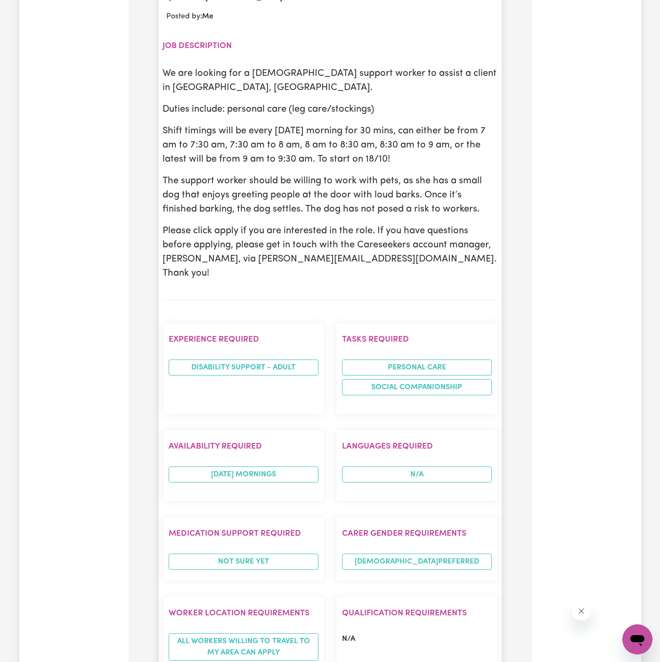
scroll to position [543, 0]
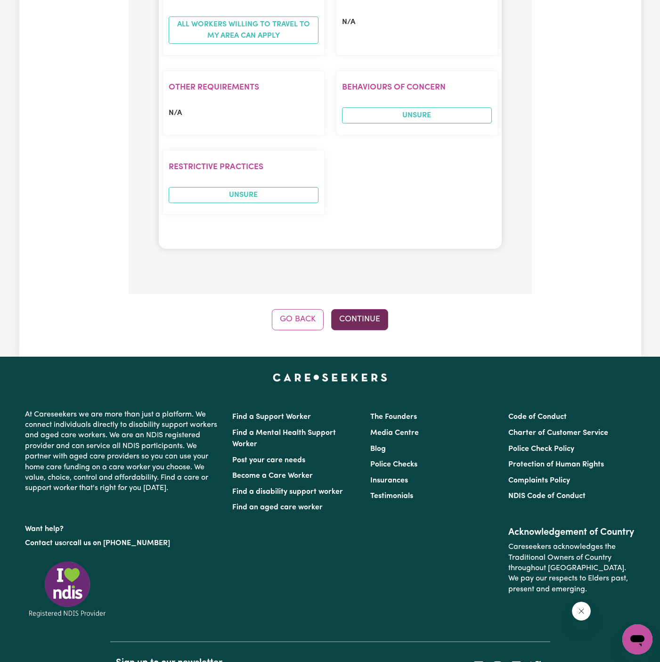
click at [354, 309] on button "Continue" at bounding box center [359, 319] width 57 height 21
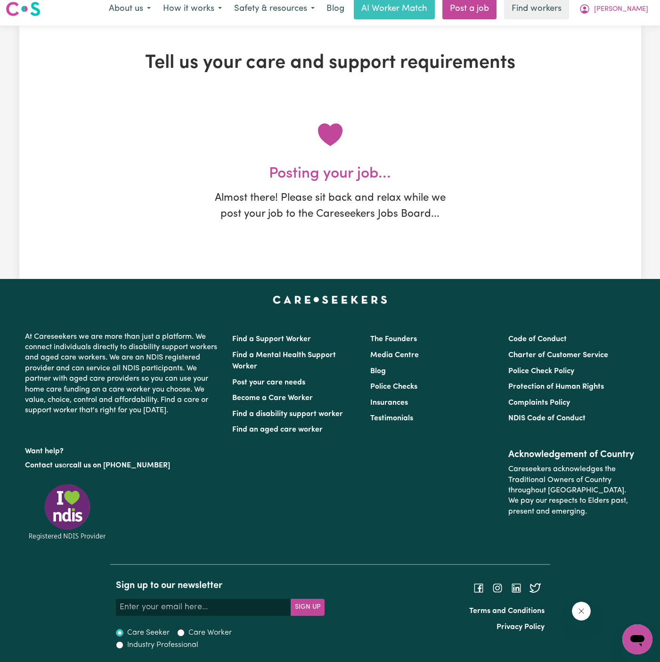
scroll to position [0, 0]
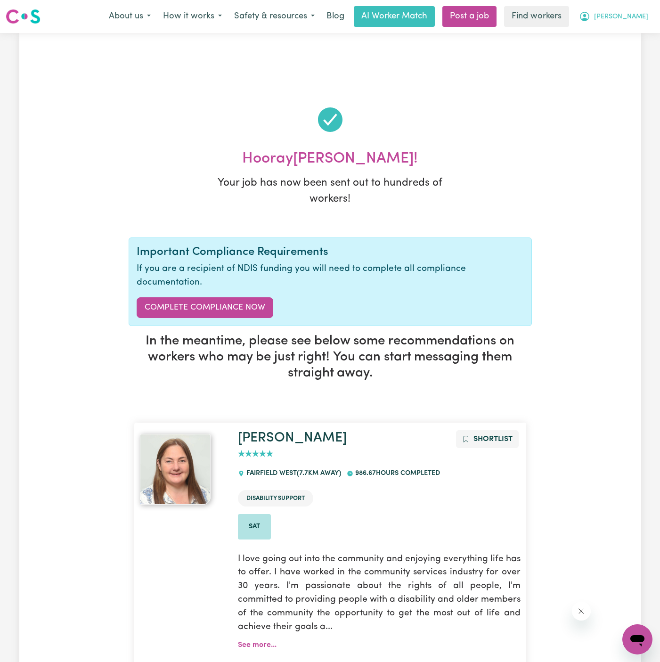
click at [635, 20] on span "[PERSON_NAME]" at bounding box center [621, 17] width 54 height 10
click at [629, 38] on link "My Dashboard" at bounding box center [617, 37] width 74 height 18
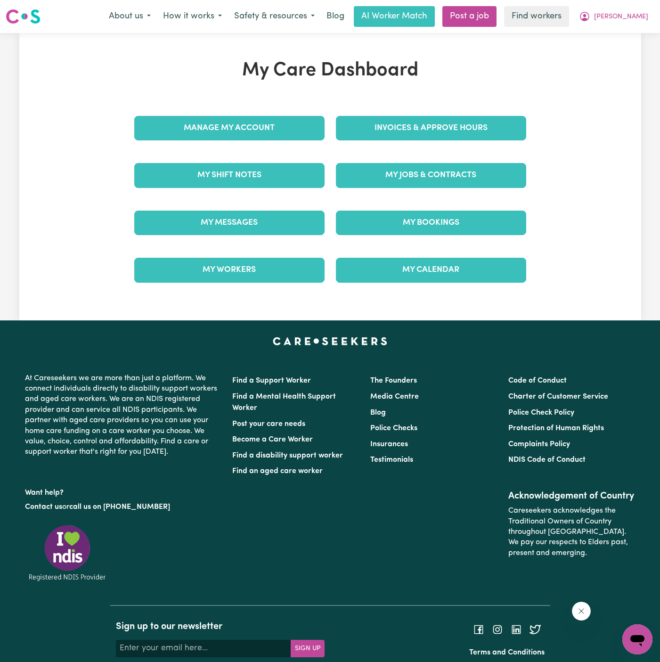
click at [288, 130] on div "Manage My Account" at bounding box center [230, 128] width 202 height 47
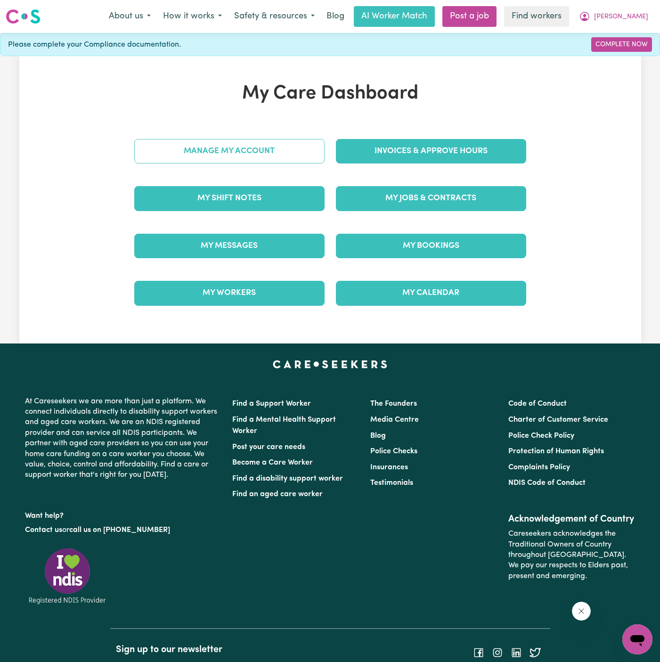
click at [285, 147] on link "Manage My Account" at bounding box center [229, 151] width 190 height 25
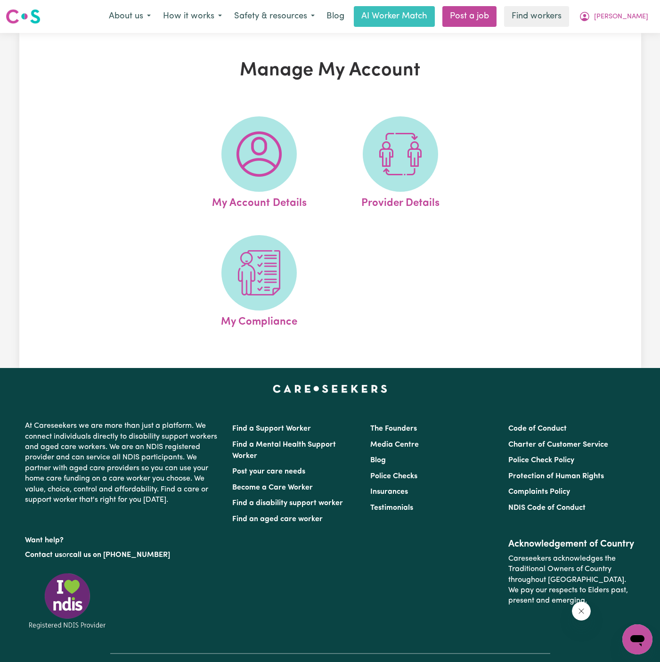
click at [285, 147] on span at bounding box center [258, 153] width 75 height 75
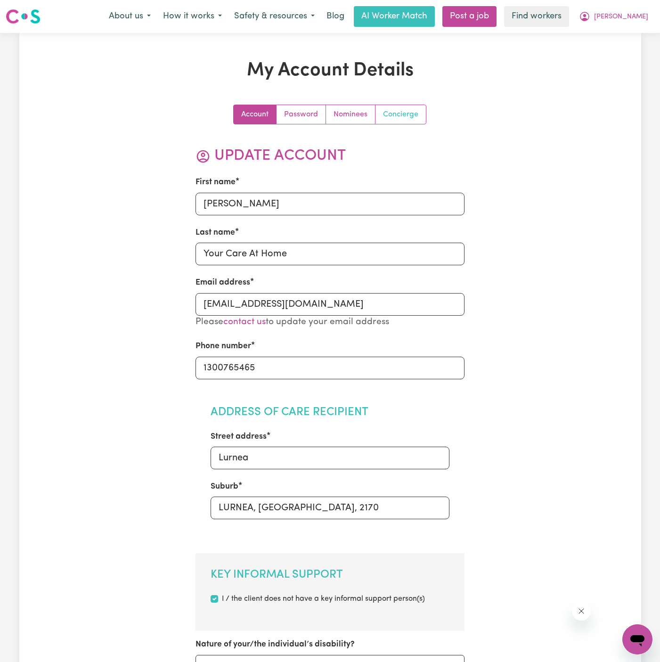
click at [401, 115] on link "Concierge" at bounding box center [401, 114] width 50 height 19
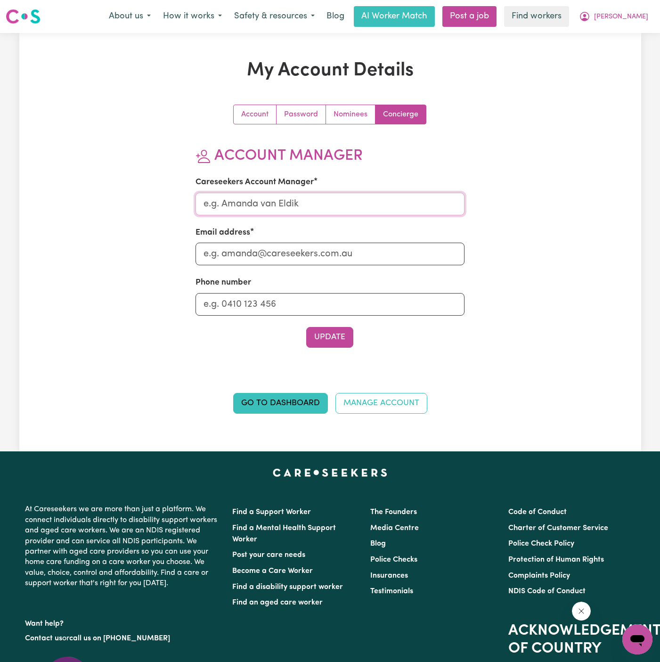
click at [317, 197] on input "Careseekers Account Manager" at bounding box center [330, 204] width 269 height 23
type input "Annie"
click at [295, 245] on input "Email address" at bounding box center [330, 254] width 269 height 23
type input "annie@careseekers.com.au"
click at [347, 304] on input "Phone number" at bounding box center [330, 304] width 269 height 23
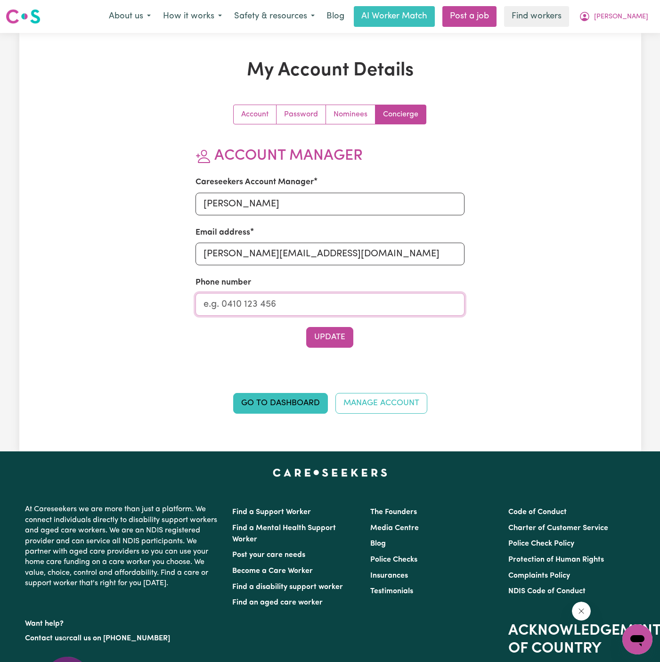
type input "1300765465"
click at [325, 337] on button "Update" at bounding box center [329, 337] width 47 height 21
click at [637, 18] on span "[PERSON_NAME]" at bounding box center [621, 17] width 54 height 10
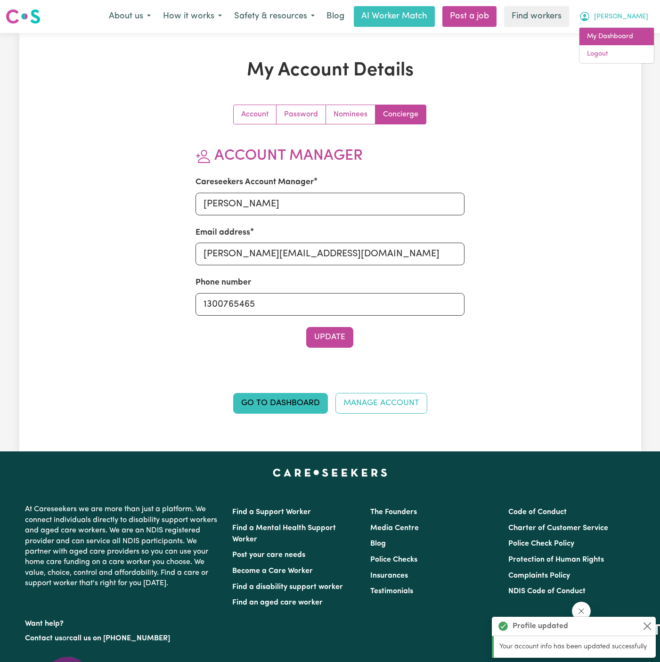
click at [634, 29] on link "My Dashboard" at bounding box center [617, 37] width 74 height 18
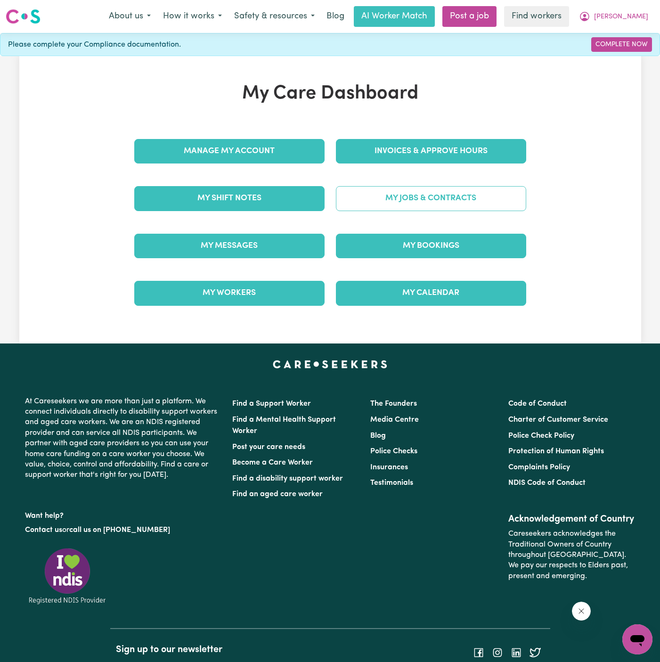
click at [428, 193] on link "My Jobs & Contracts" at bounding box center [431, 198] width 190 height 25
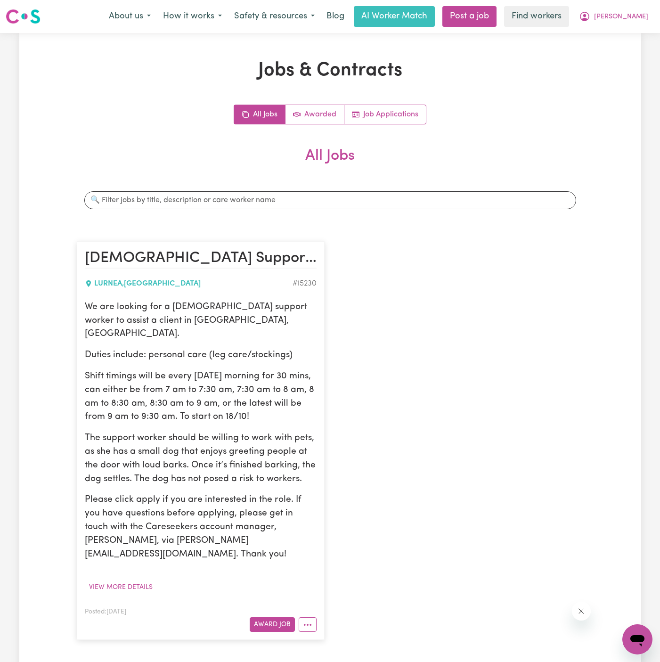
click at [138, 309] on p "We are looking for a female support worker to assist a client in Lurnea, NSW." at bounding box center [201, 321] width 232 height 41
drag, startPoint x: 87, startPoint y: 305, endPoint x: 304, endPoint y: 402, distance: 237.5
click at [304, 402] on div "We are looking for a female support worker to assist a client in Lurnea, NSW. D…" at bounding box center [201, 431] width 232 height 261
copy div "We are looking for a female support worker to assist a client in Lurnea, NSW. D…"
click at [303, 402] on p "Shift timings will be every Saturday morning for 30 mins, can either be from 7 …" at bounding box center [201, 397] width 232 height 54
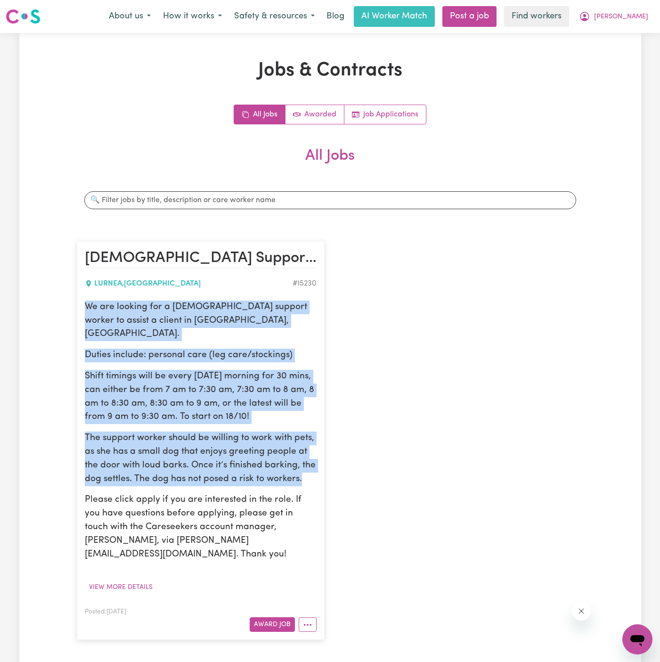
drag, startPoint x: 309, startPoint y: 466, endPoint x: 79, endPoint y: 310, distance: 278.2
click at [79, 310] on article "Female Support Worker Needed In Lurnea, NSW LURNEA , New South Wales # 15230 We…" at bounding box center [201, 440] width 248 height 399
copy div "We are looking for a female support worker to assist a client in Lurnea, NSW. D…"
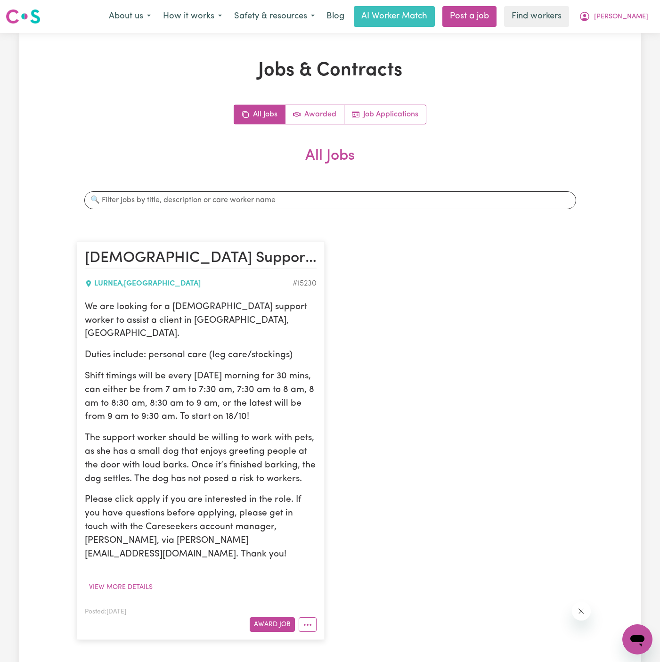
click at [297, 349] on p "Duties include: personal care (leg care/stockings)" at bounding box center [201, 356] width 232 height 14
click at [135, 318] on p "We are looking for a female support worker to assist a client in Lurnea, NSW." at bounding box center [201, 321] width 232 height 41
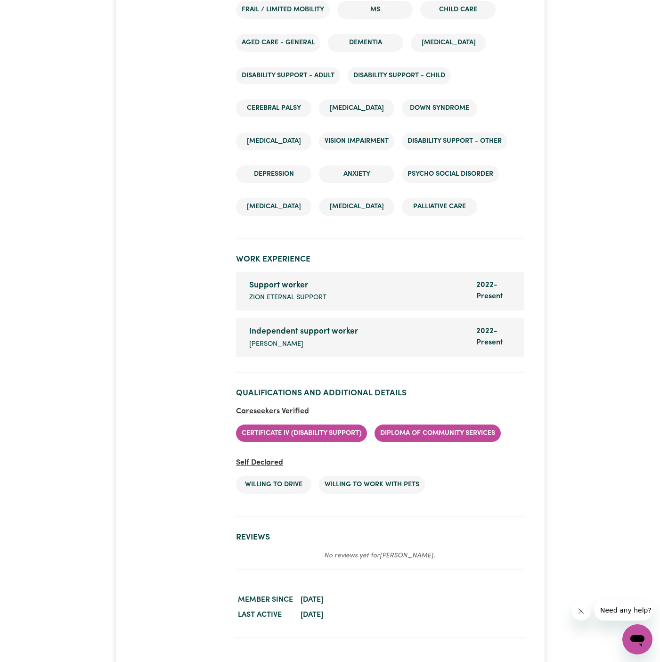
scroll to position [1380, 0]
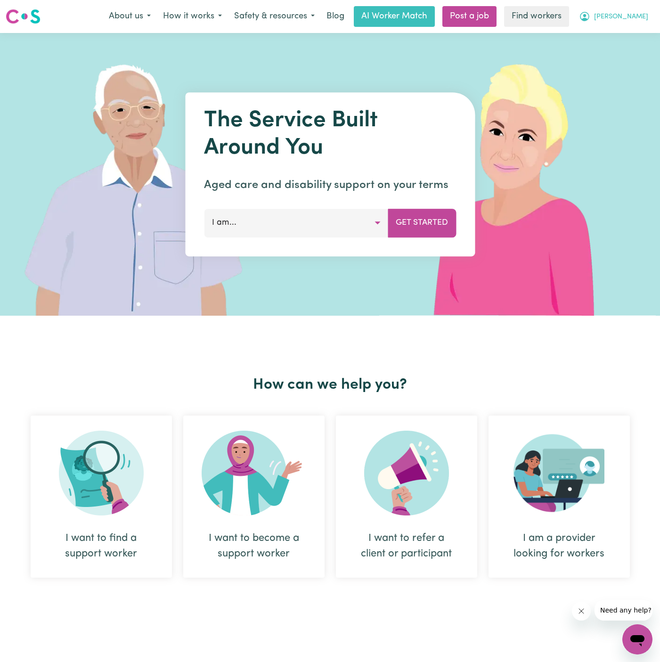
click at [638, 18] on span "[PERSON_NAME]" at bounding box center [621, 17] width 54 height 10
click at [632, 56] on link "Logout" at bounding box center [617, 54] width 74 height 18
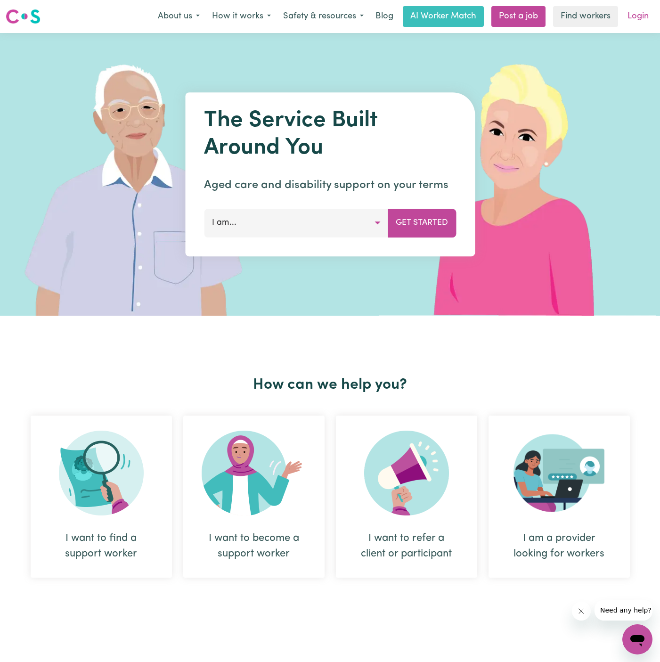
click at [637, 11] on link "Login" at bounding box center [638, 16] width 33 height 21
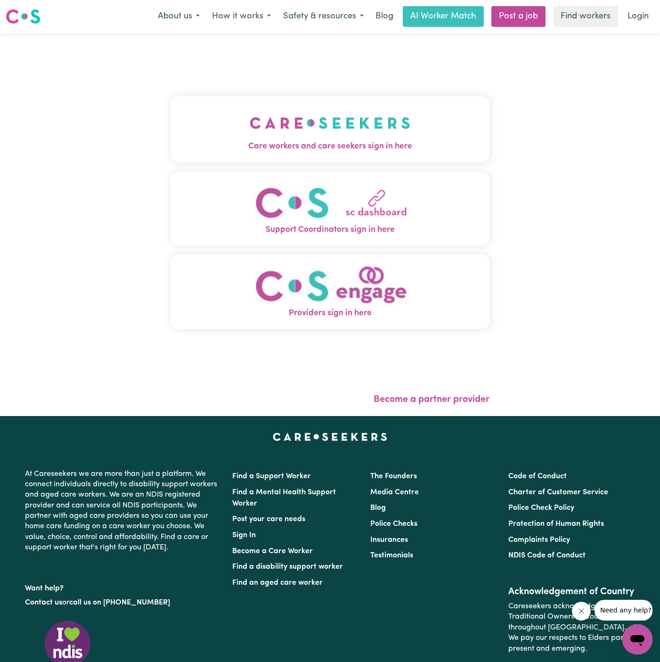
click at [289, 123] on img "Care workers and care seekers sign in here" at bounding box center [330, 123] width 161 height 35
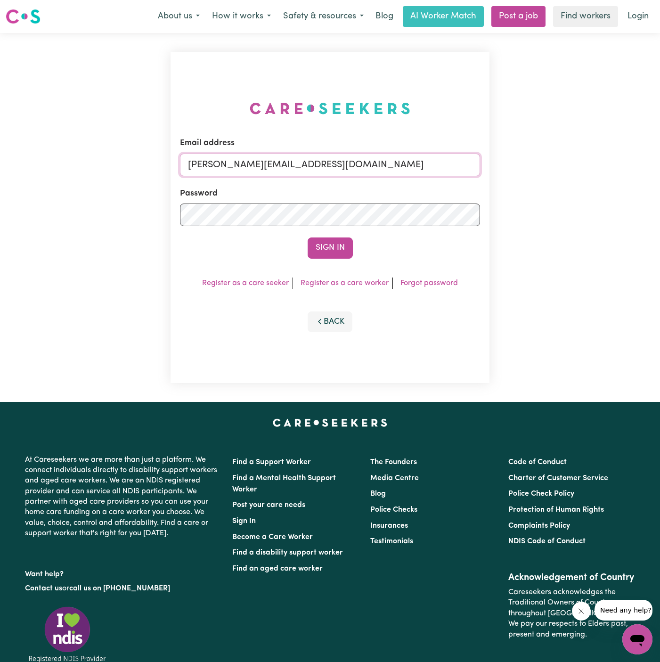
click at [381, 164] on input "[PERSON_NAME][EMAIL_ADDRESS][DOMAIN_NAME]" at bounding box center [330, 165] width 300 height 23
click at [334, 247] on button "Sign In" at bounding box center [330, 247] width 45 height 21
